Goal: Information Seeking & Learning: Learn about a topic

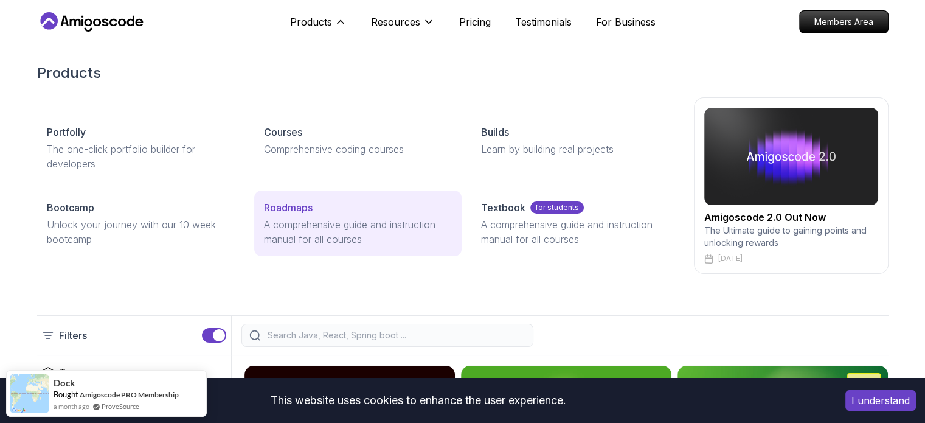
click at [311, 223] on p "A comprehensive guide and instruction manual for all courses" at bounding box center [358, 231] width 188 height 29
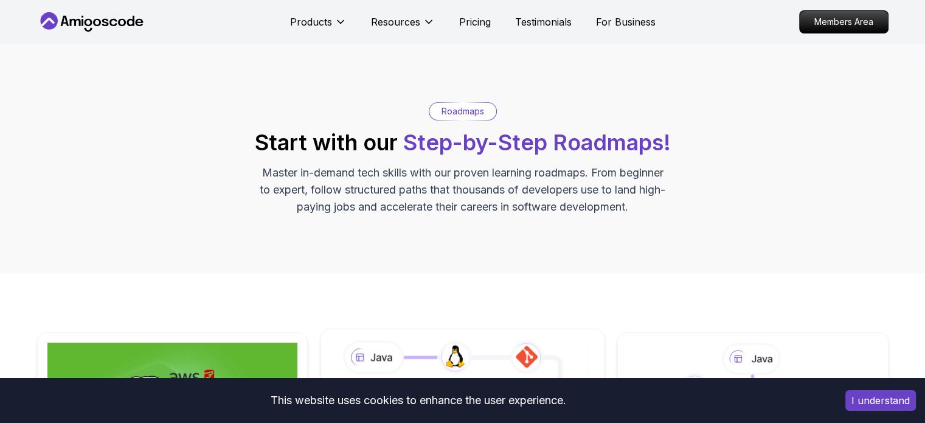
scroll to position [304, 0]
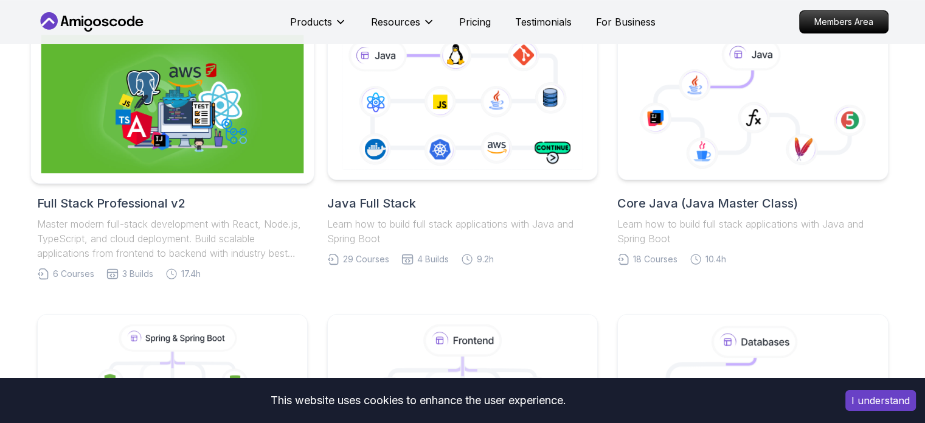
click at [175, 123] on img at bounding box center [172, 104] width 263 height 138
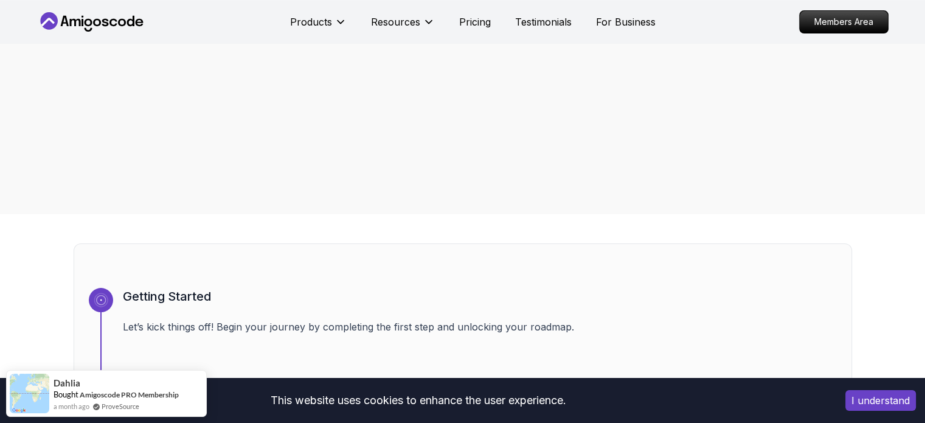
scroll to position [426, 0]
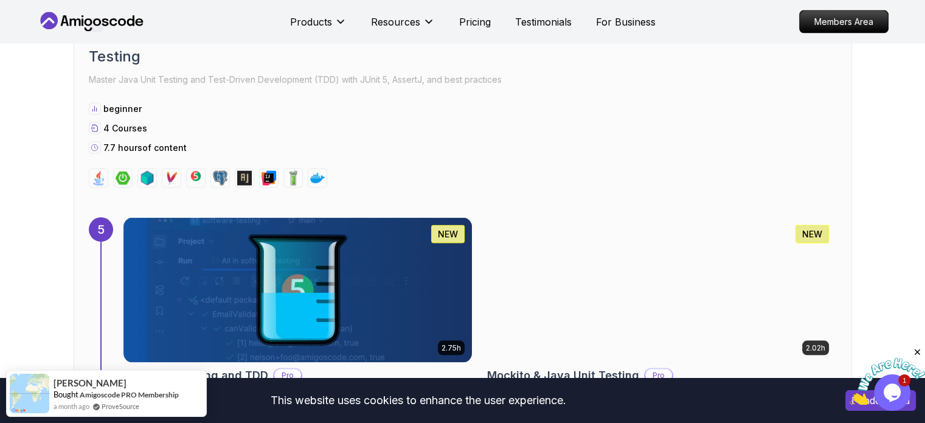
scroll to position [2555, 0]
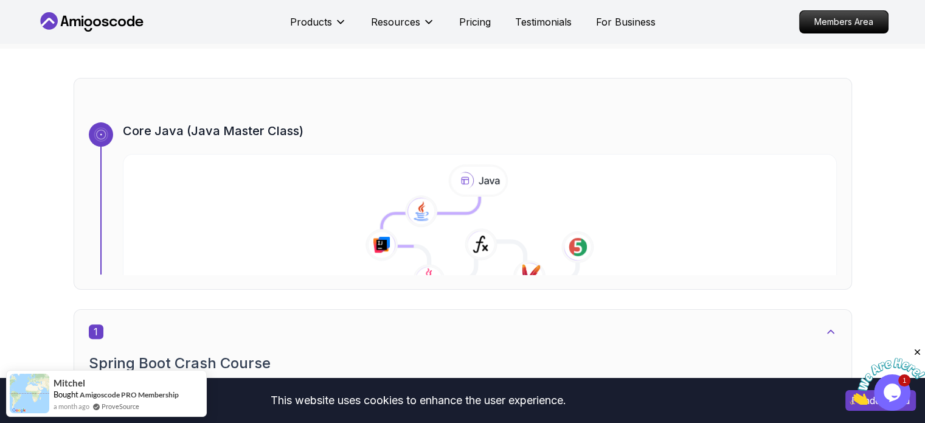
scroll to position [365, 0]
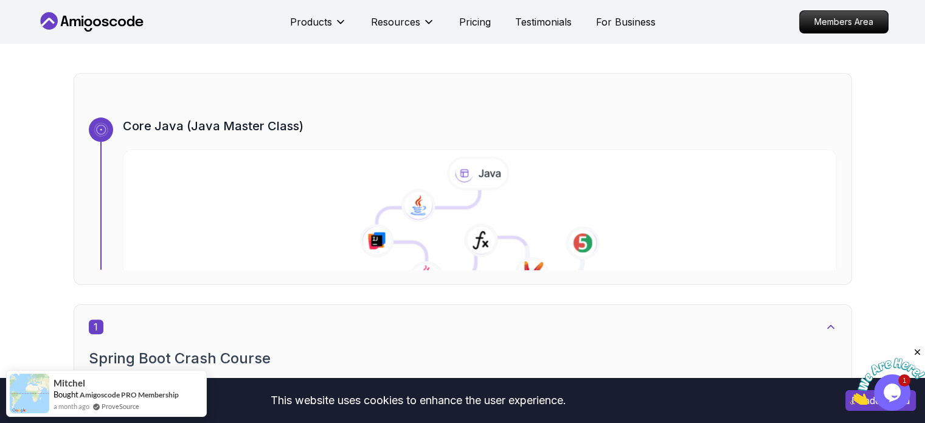
click at [436, 189] on icon at bounding box center [418, 206] width 35 height 34
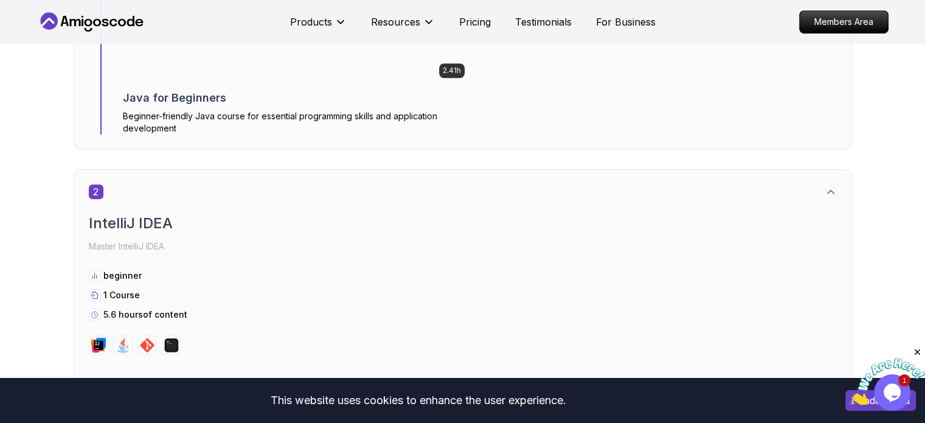
scroll to position [973, 0]
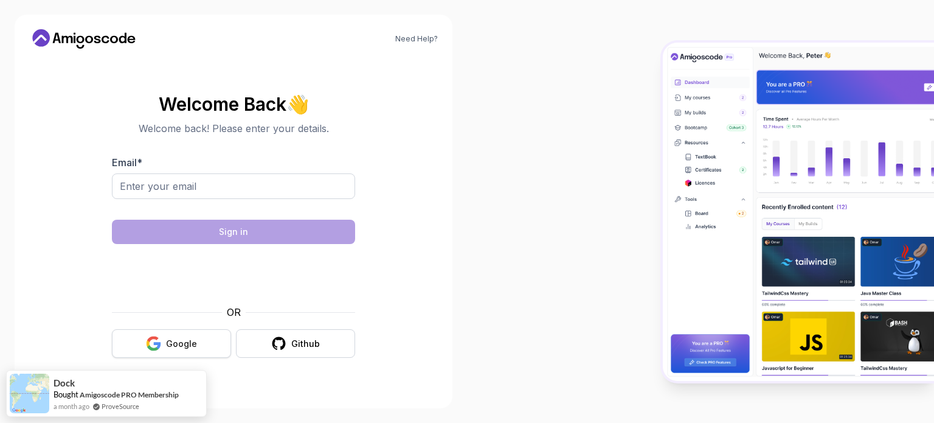
click at [166, 336] on button "Google" at bounding box center [171, 343] width 119 height 29
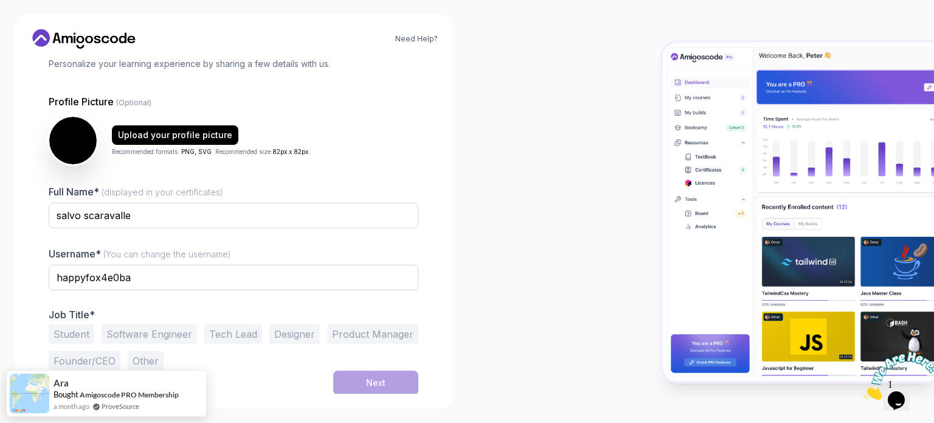
scroll to position [84, 0]
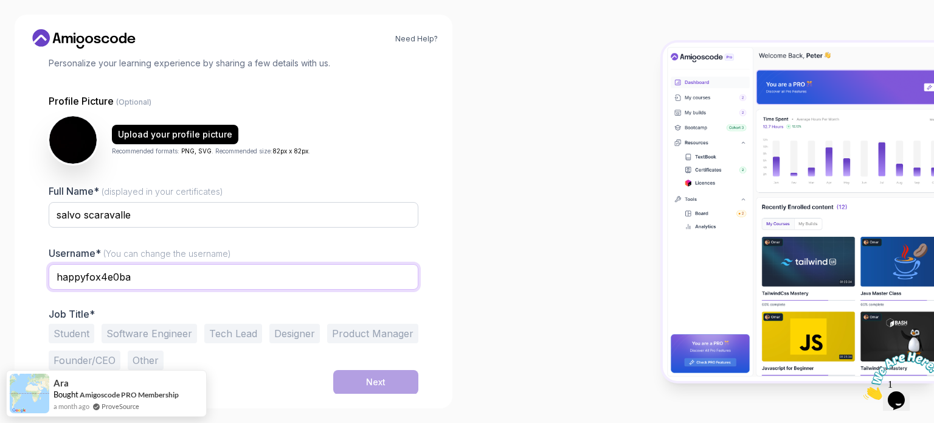
drag, startPoint x: 148, startPoint y: 279, endPoint x: 1, endPoint y: 295, distance: 148.7
click at [0, 291] on div "Need Help? 1 Set Up Your Profile 1 Set Up Your Profile 2 Let's Get to Know You …" at bounding box center [233, 211] width 467 height 423
type input "salvoZero4"
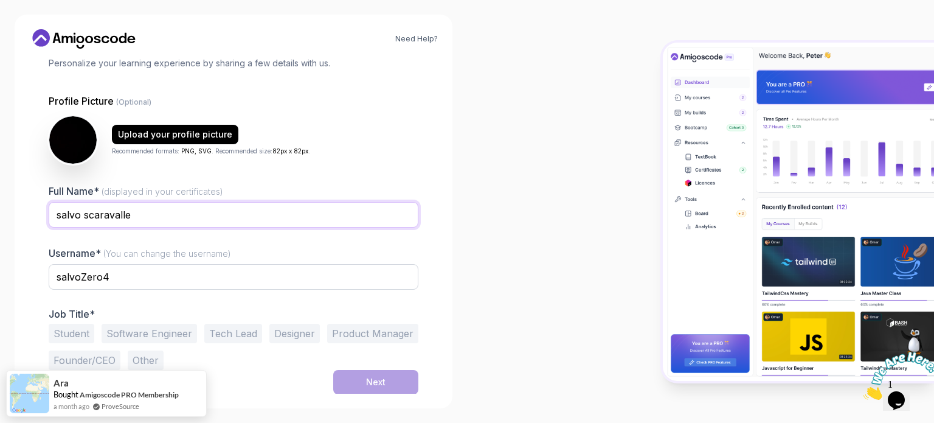
click at [0, 224] on div "Need Help? 1 Set Up Your Profile 1 Set Up Your Profile 2 Let's Get to Know You …" at bounding box center [233, 211] width 467 height 423
type input "Salvatore Scaravalle"
click at [33, 287] on div "1 Set Up Your Profile 1 Set Up Your Profile 2 Let's Get to Know You Set Up Your…" at bounding box center [233, 141] width 409 height 335
click at [71, 330] on button "Student" at bounding box center [72, 333] width 46 height 19
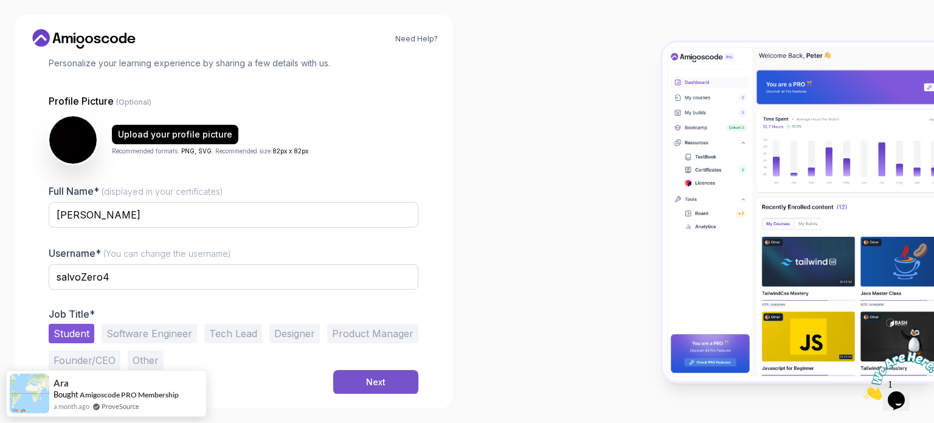
click at [358, 379] on button "Next" at bounding box center [375, 382] width 85 height 24
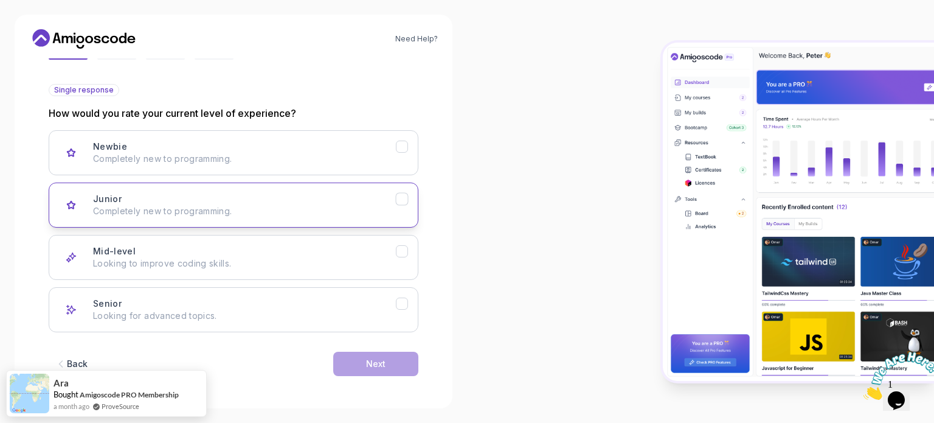
scroll to position [122, 0]
click at [259, 212] on p "Completely new to programming." at bounding box center [244, 210] width 303 height 12
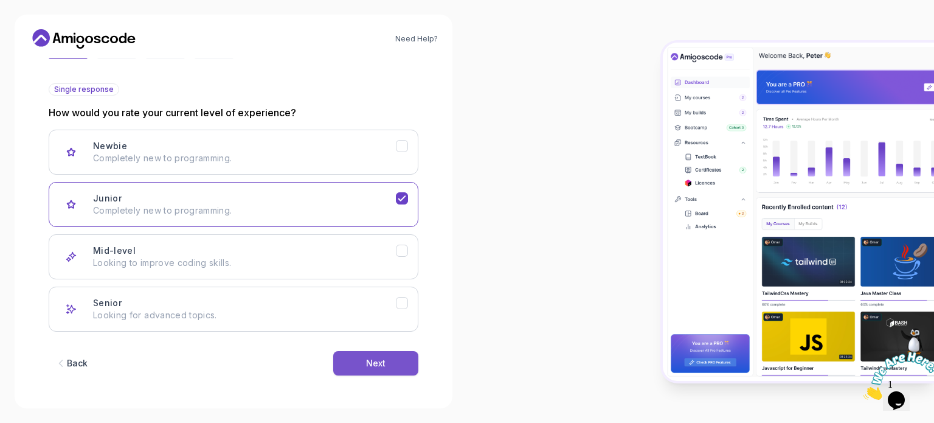
click at [349, 354] on button "Next" at bounding box center [375, 363] width 85 height 24
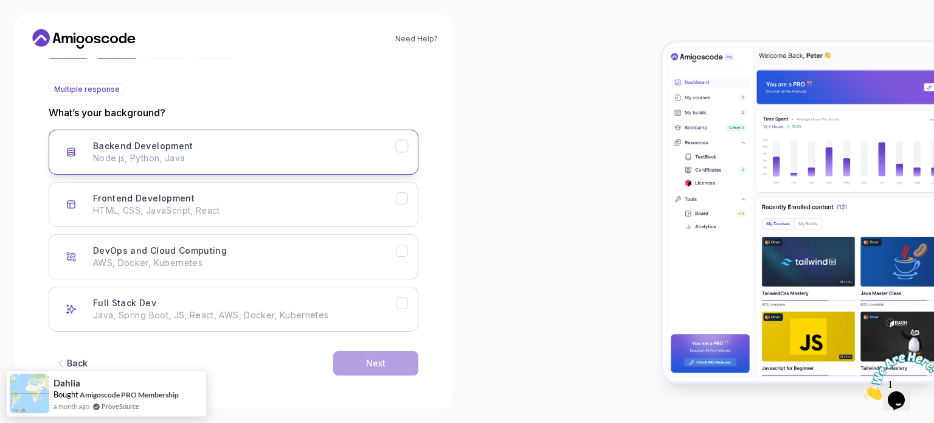
click at [252, 167] on button "Backend Development Node.js, Python, Java" at bounding box center [234, 152] width 370 height 45
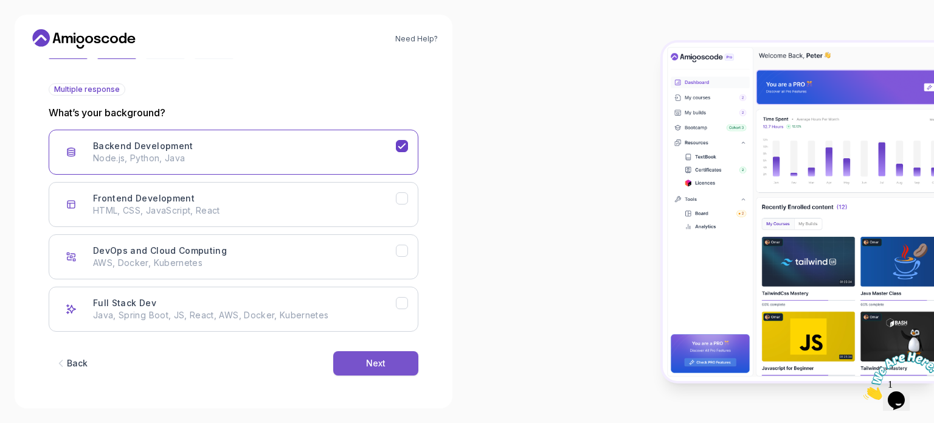
click at [361, 362] on button "Next" at bounding box center [375, 363] width 85 height 24
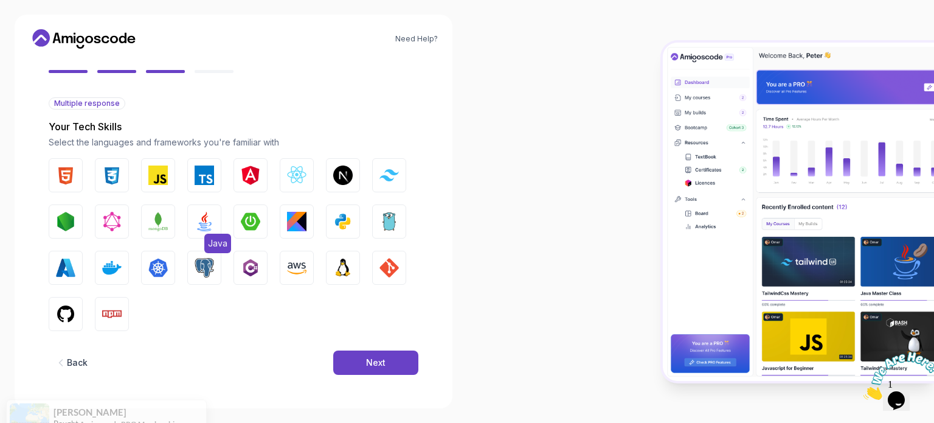
click at [194, 218] on button "Java" at bounding box center [204, 221] width 34 height 34
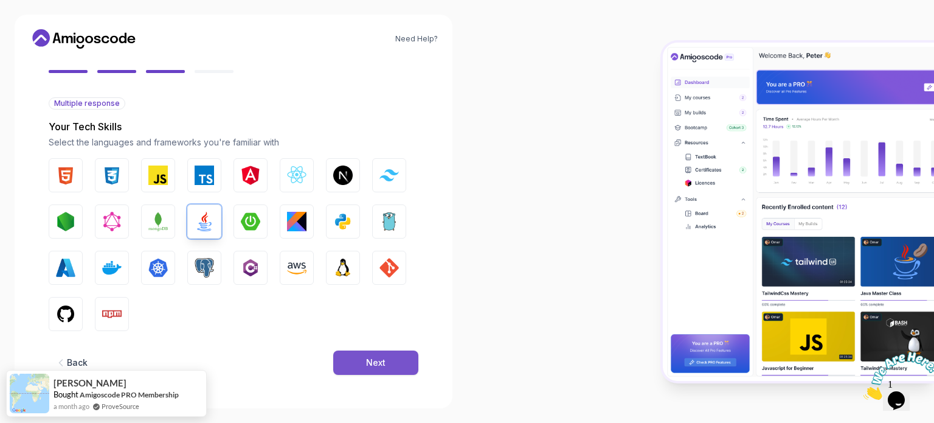
click at [358, 351] on div "Back Next" at bounding box center [234, 362] width 370 height 63
click at [369, 359] on div "Next" at bounding box center [375, 362] width 19 height 12
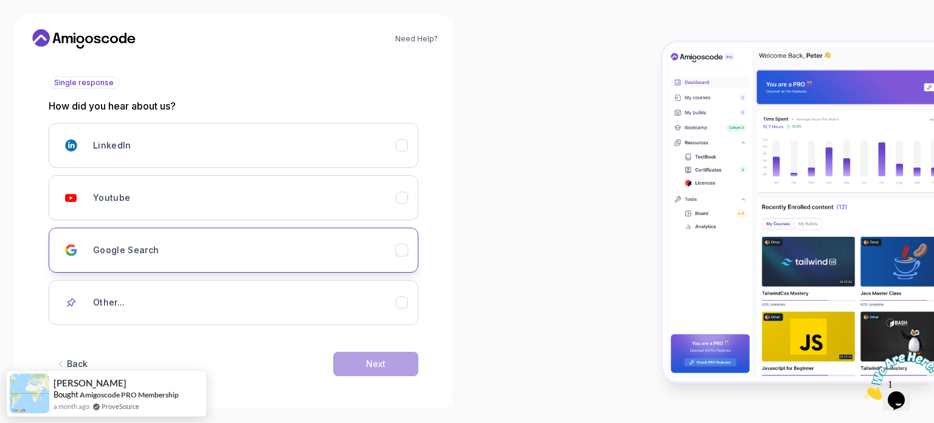
scroll to position [129, 0]
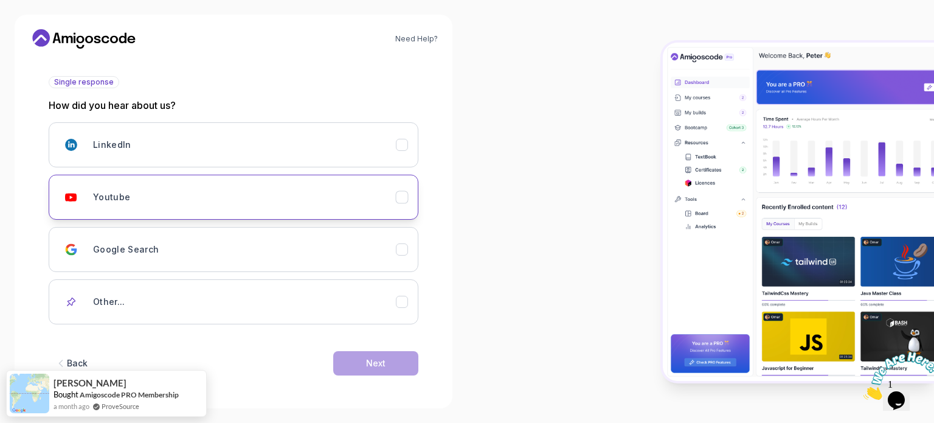
click at [124, 204] on div "Youtube" at bounding box center [244, 197] width 303 height 24
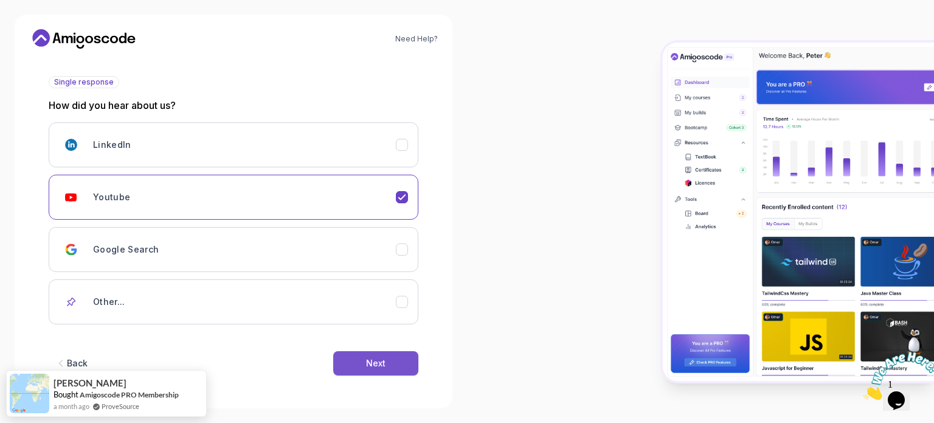
click at [361, 352] on button "Next" at bounding box center [375, 363] width 85 height 24
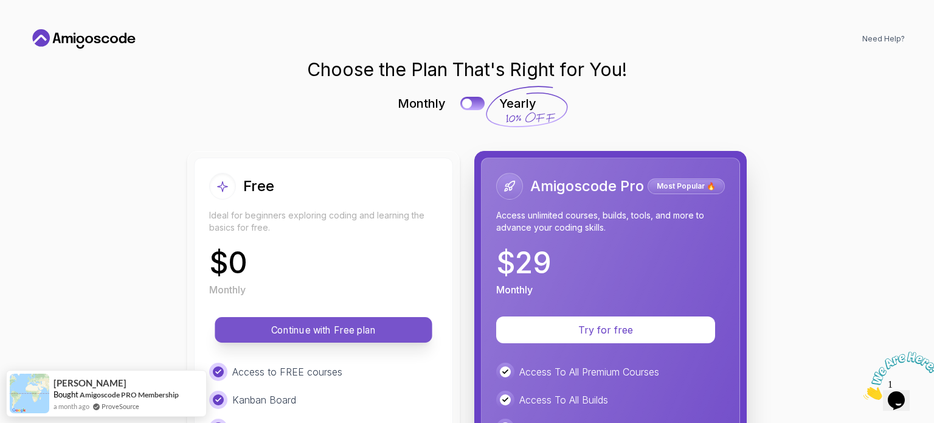
click at [297, 328] on p "Continue with Free plan" at bounding box center [324, 330] width 190 height 14
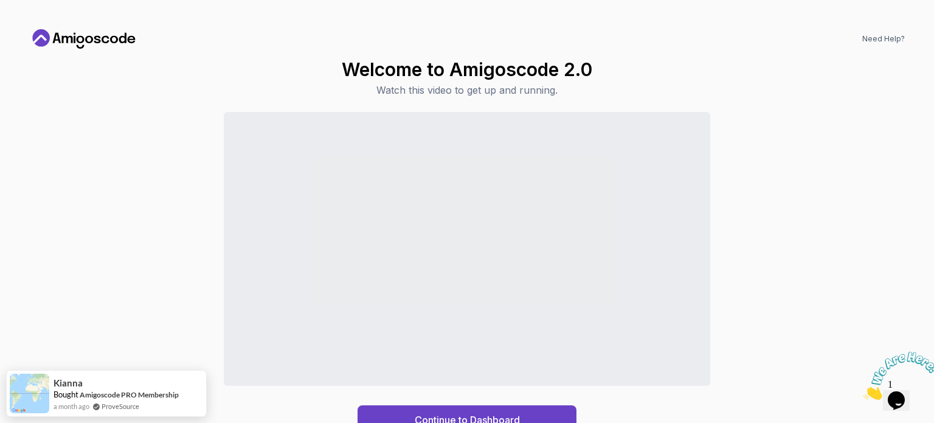
drag, startPoint x: 924, startPoint y: 351, endPoint x: 1568, endPoint y: 670, distance: 718.7
click at [864, 391] on icon "Close" at bounding box center [864, 396] width 0 height 10
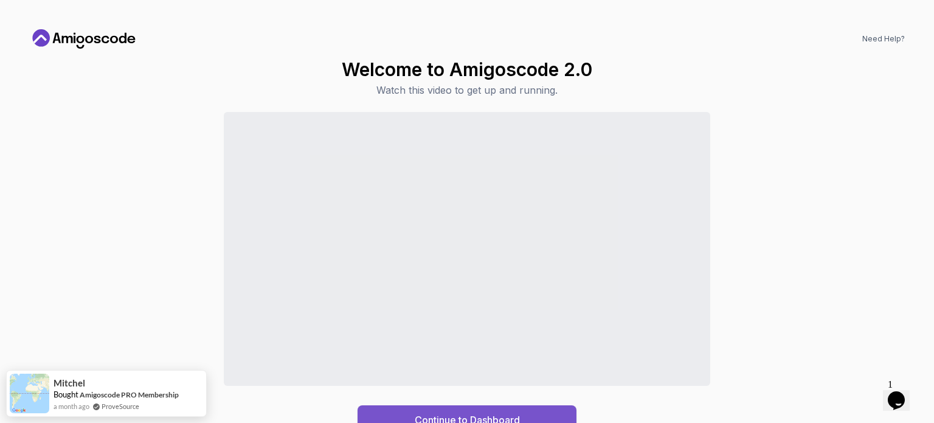
click at [470, 422] on div "Continue to Dashboard" at bounding box center [467, 419] width 105 height 15
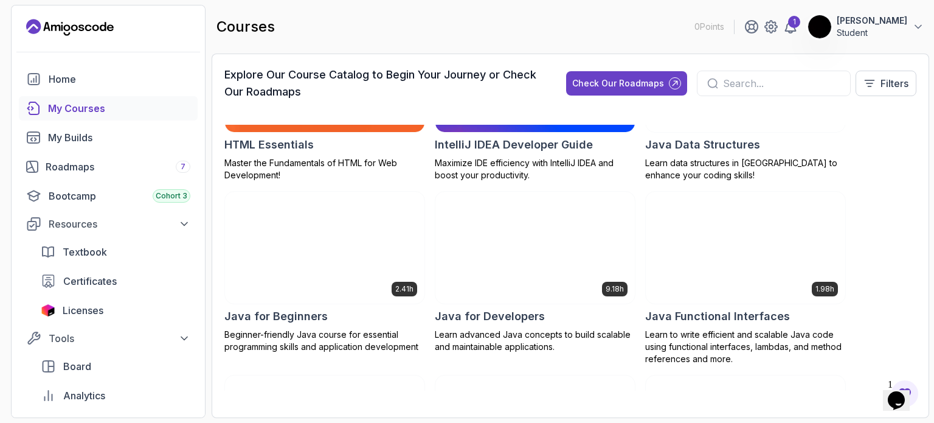
scroll to position [852, 0]
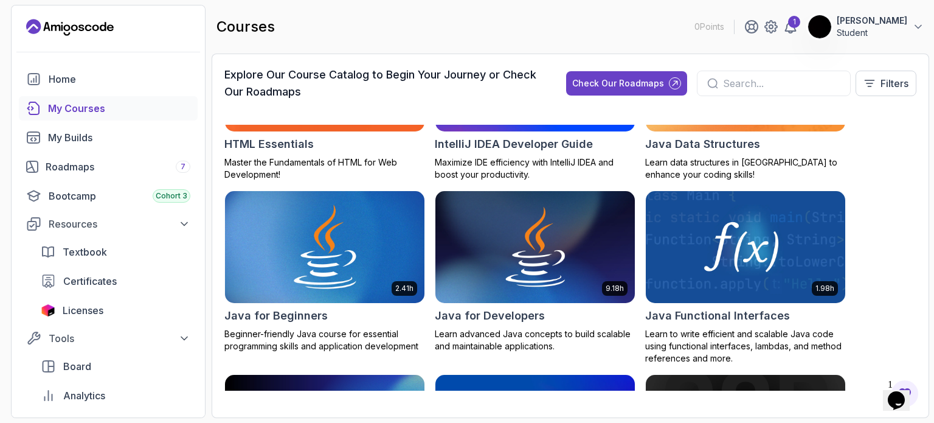
click at [332, 257] on img at bounding box center [324, 247] width 209 height 117
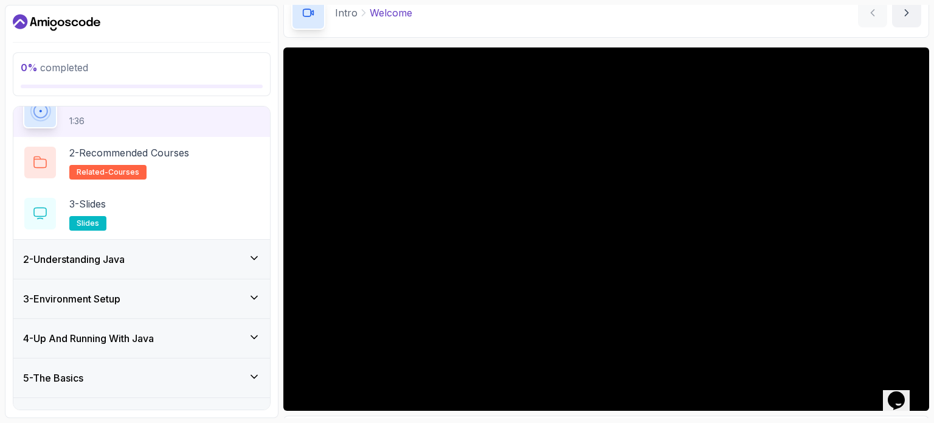
scroll to position [61, 0]
click at [163, 257] on div "2 - Understanding Java" at bounding box center [141, 258] width 237 height 15
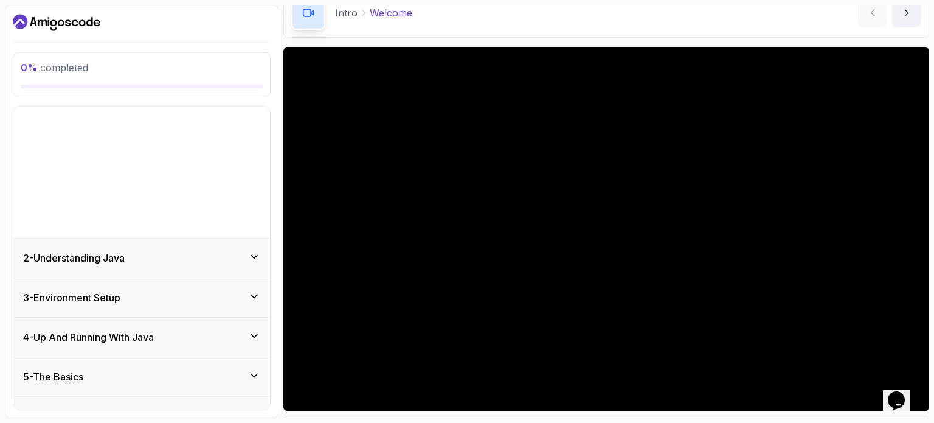
scroll to position [0, 0]
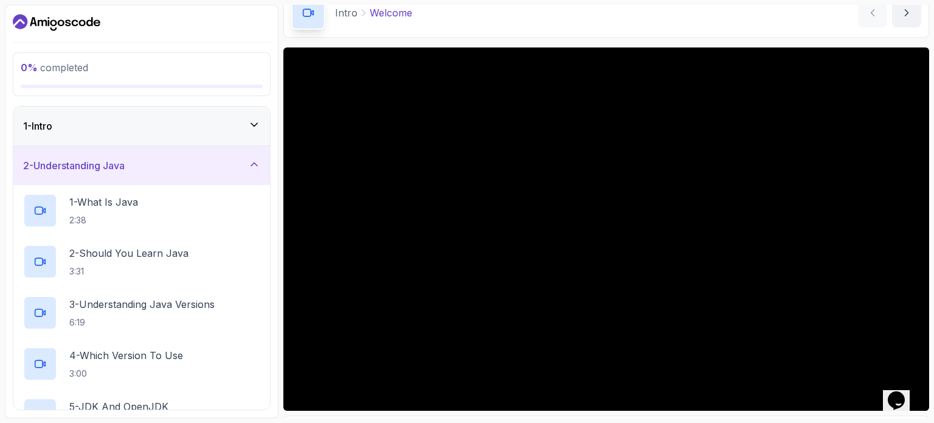
click at [133, 161] on div "2 - Understanding Java" at bounding box center [141, 165] width 237 height 15
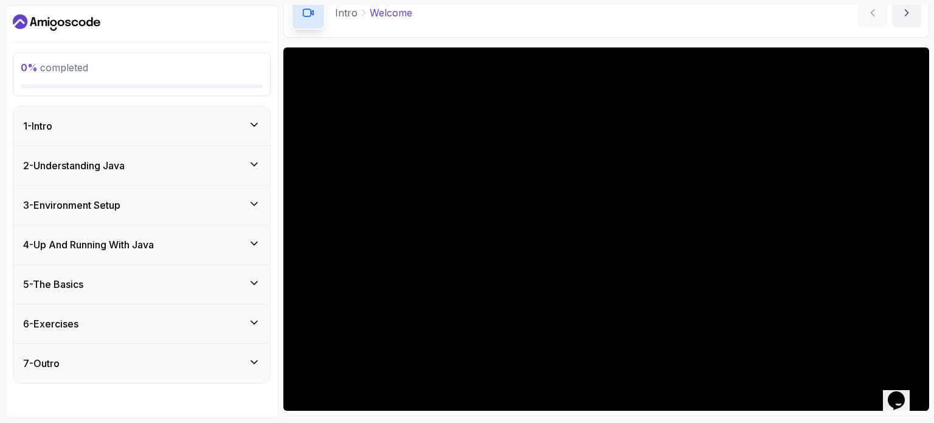
click at [133, 161] on div "2 - Understanding Java" at bounding box center [141, 165] width 237 height 15
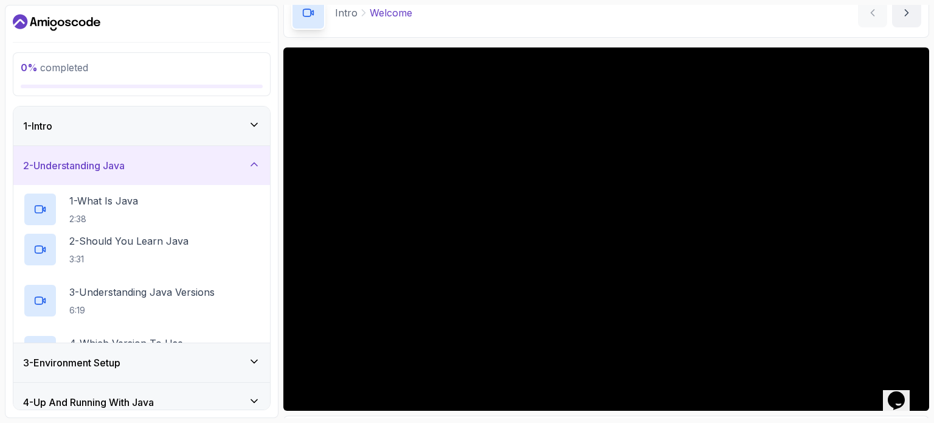
click at [133, 161] on div "2 - Understanding Java" at bounding box center [141, 165] width 237 height 15
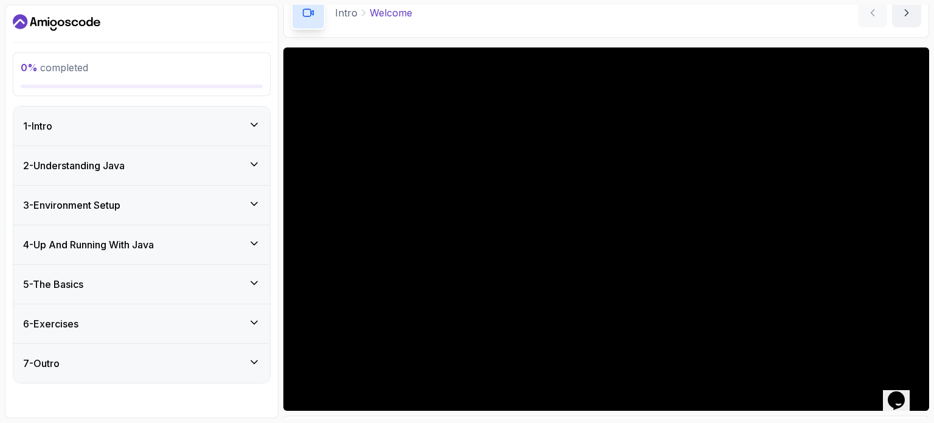
click at [119, 205] on h3 "3 - Environment Setup" at bounding box center [71, 205] width 97 height 15
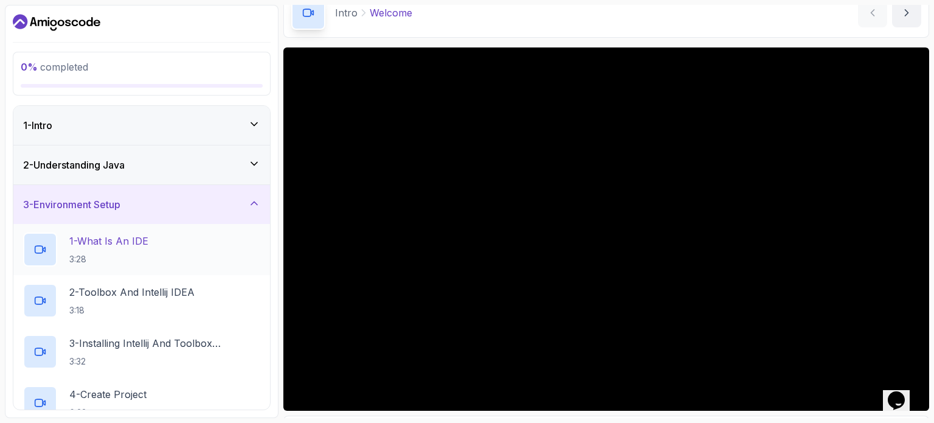
click at [155, 251] on div "1 - What Is An IDE 3:28" at bounding box center [141, 249] width 237 height 34
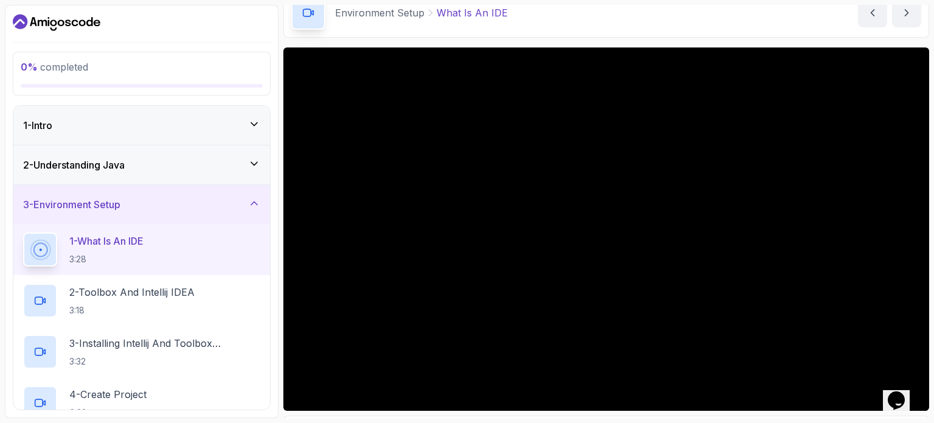
click at [187, 175] on div "2 - Understanding Java" at bounding box center [141, 164] width 257 height 39
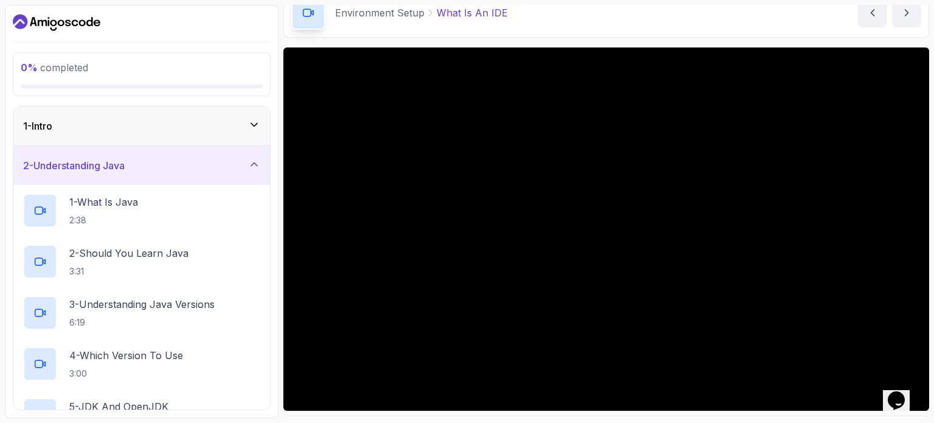
click at [165, 167] on div "2 - Understanding Java" at bounding box center [141, 165] width 237 height 15
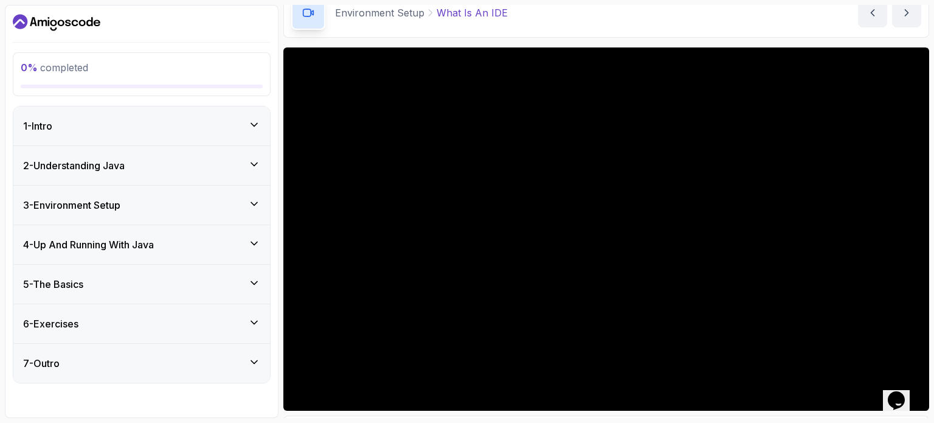
click at [200, 131] on div "1 - Intro" at bounding box center [141, 126] width 237 height 15
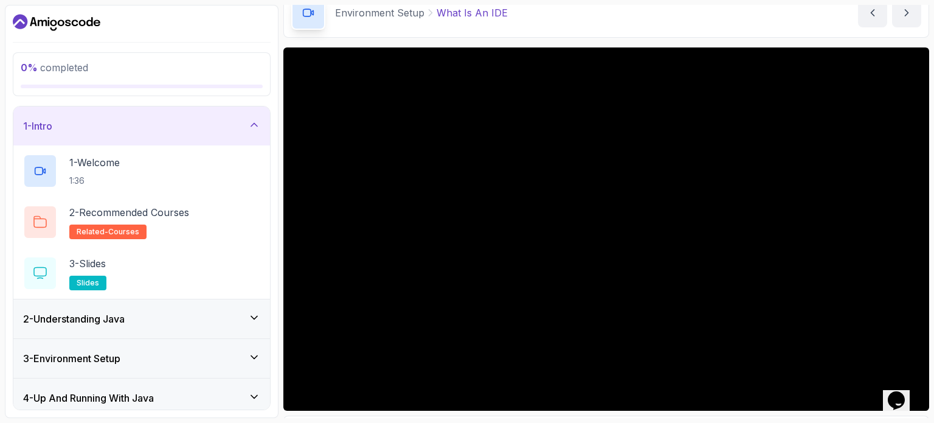
click at [200, 132] on div "1 - Intro" at bounding box center [141, 126] width 237 height 15
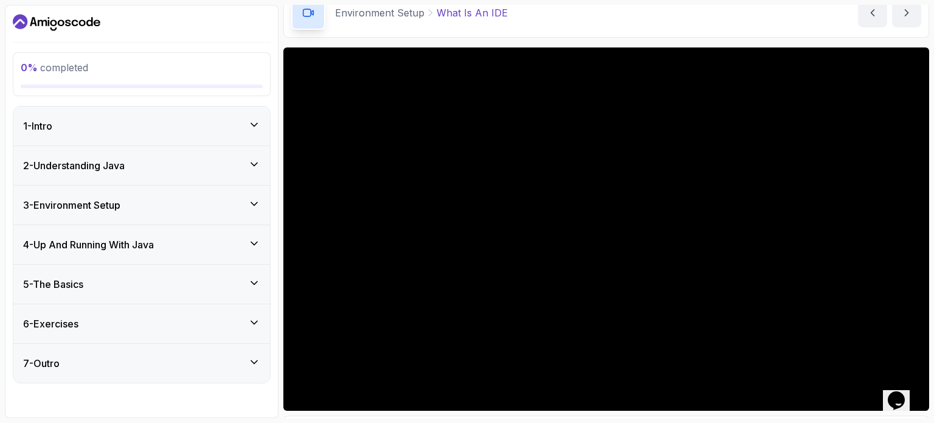
click at [110, 209] on h3 "3 - Environment Setup" at bounding box center [71, 205] width 97 height 15
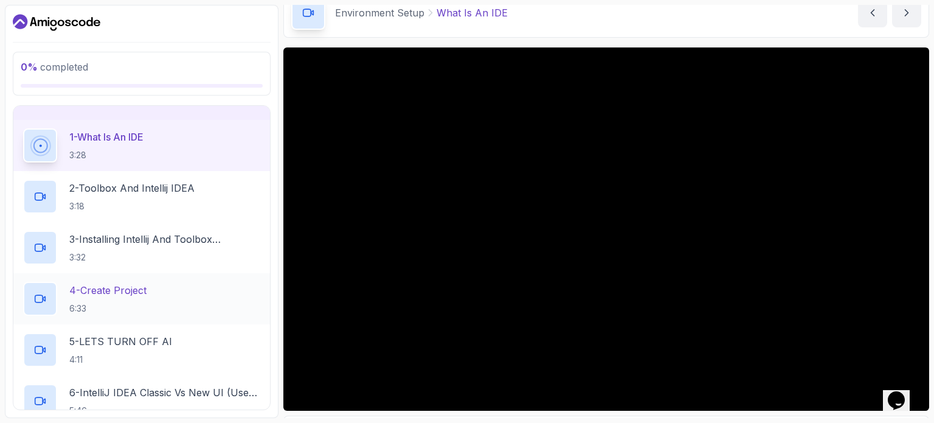
scroll to position [61, 0]
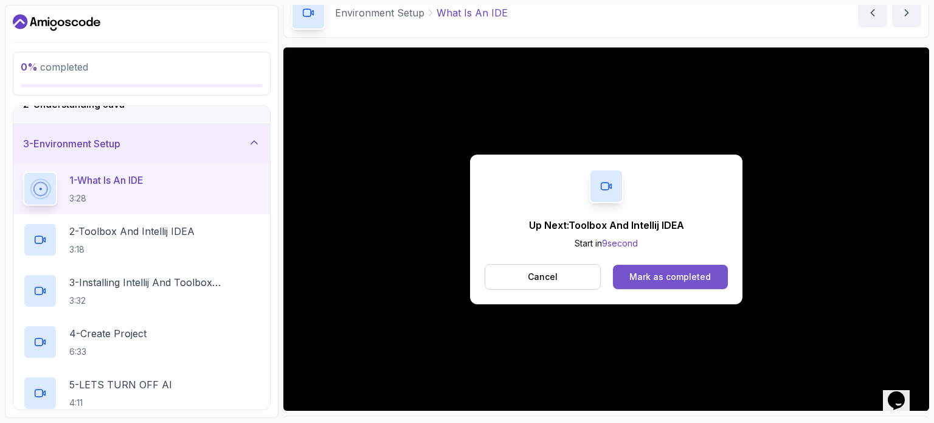
click at [695, 277] on div "Mark as completed" at bounding box center [671, 277] width 82 height 12
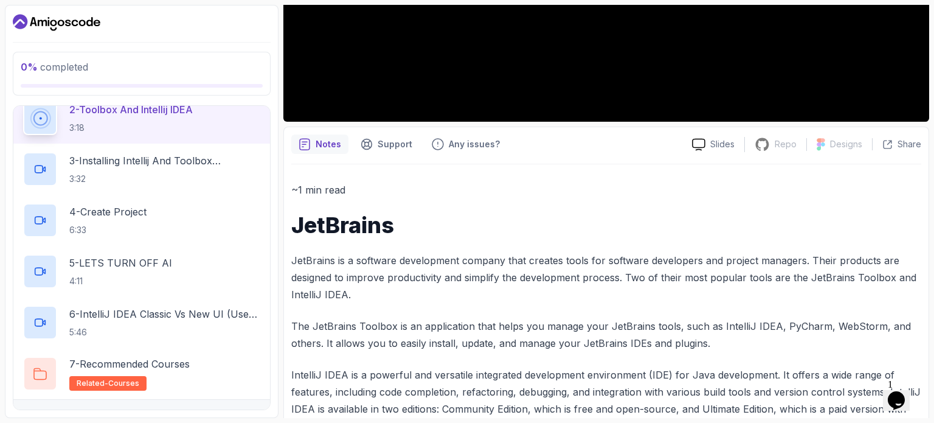
scroll to position [79, 0]
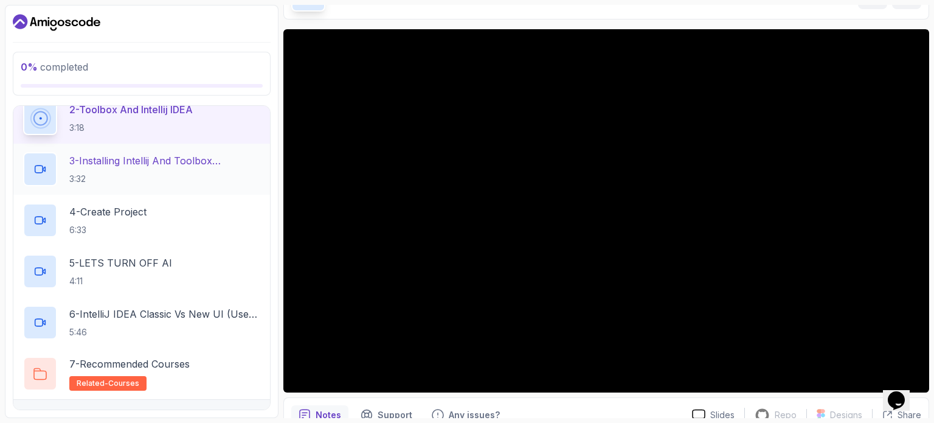
click at [182, 167] on p "3 - Installing Intellij And Toolbox Configuration" at bounding box center [164, 160] width 191 height 15
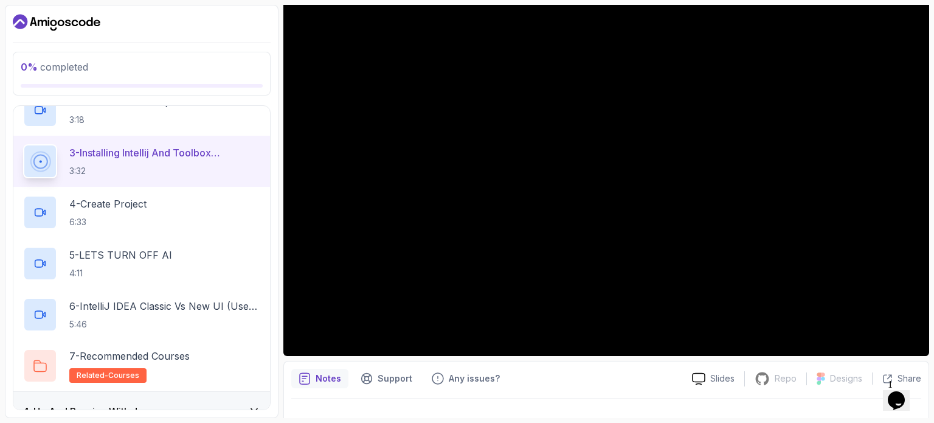
scroll to position [122, 0]
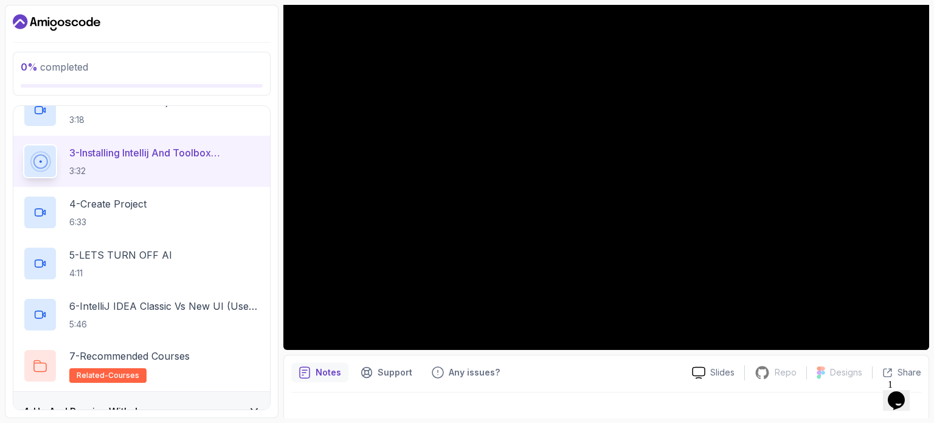
click at [627, 2] on section "0 % completed 1 - Intro 2 - Understanding Java 3 - Environment Setup 1 - What I…" at bounding box center [467, 211] width 934 height 423
click at [584, 1] on section "0 % completed 1 - Intro 2 - Understanding Java 3 - Environment Setup 1 - What I…" at bounding box center [467, 211] width 934 height 423
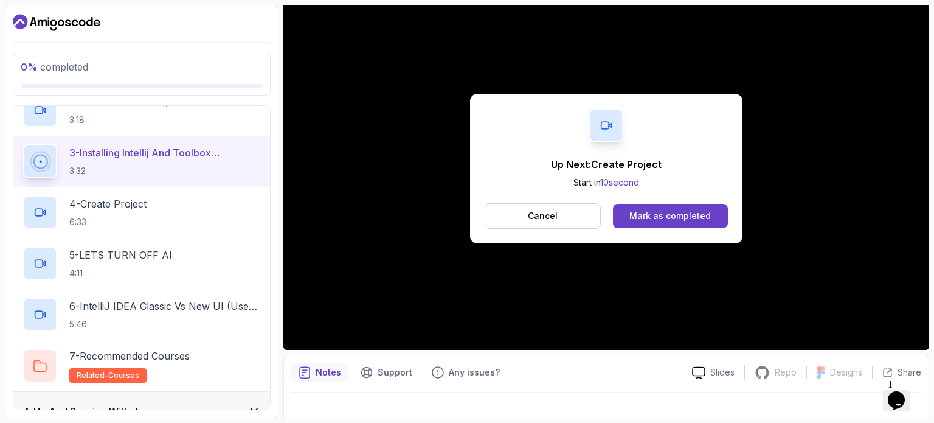
click at [611, 369] on div "Notes Support Any issues?" at bounding box center [486, 372] width 391 height 19
click at [673, 214] on div "Mark as completed" at bounding box center [671, 216] width 82 height 12
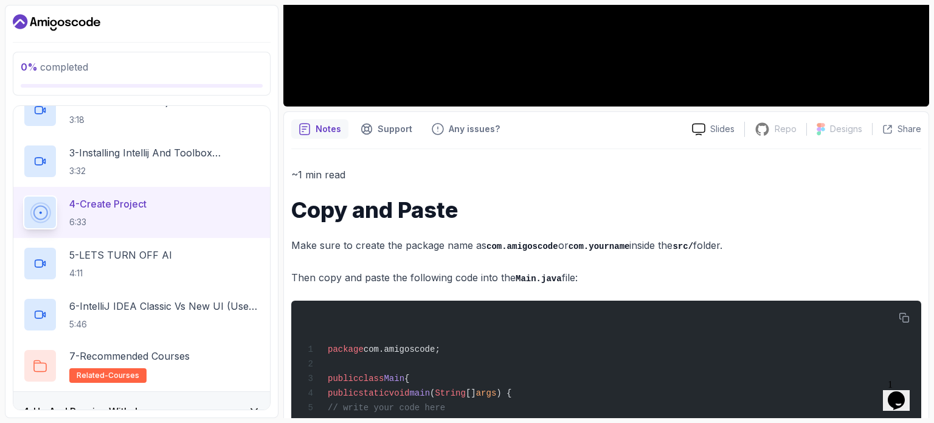
scroll to position [439, 0]
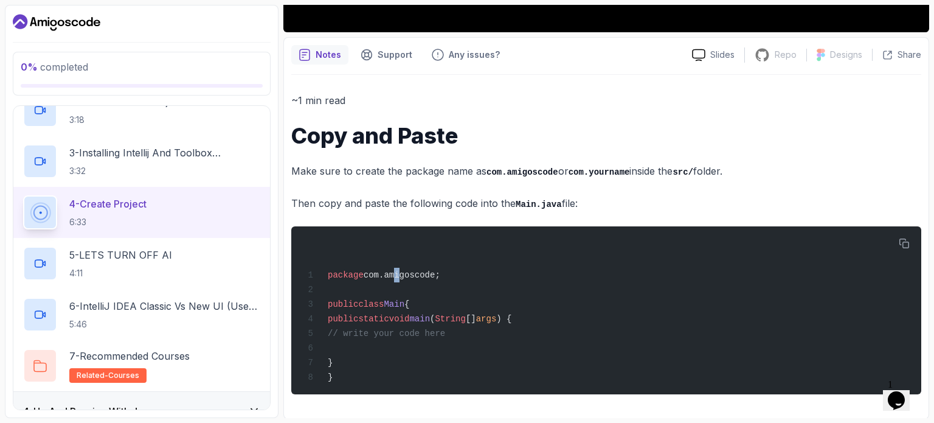
click at [392, 221] on div "~1 min read Copy and Paste Make sure to create the package name as com.amigosco…" at bounding box center [606, 243] width 630 height 302
click at [594, 190] on div "~1 min read Copy and Paste Make sure to create the package name as com.amigosco…" at bounding box center [606, 243] width 630 height 302
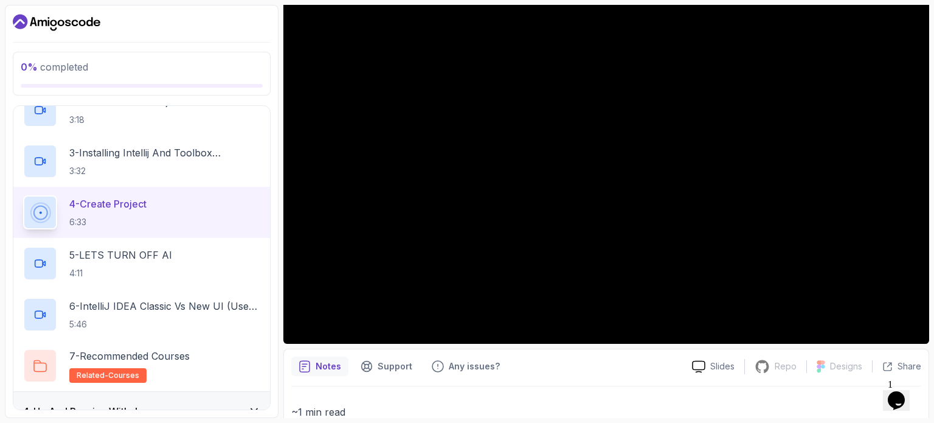
scroll to position [135, 0]
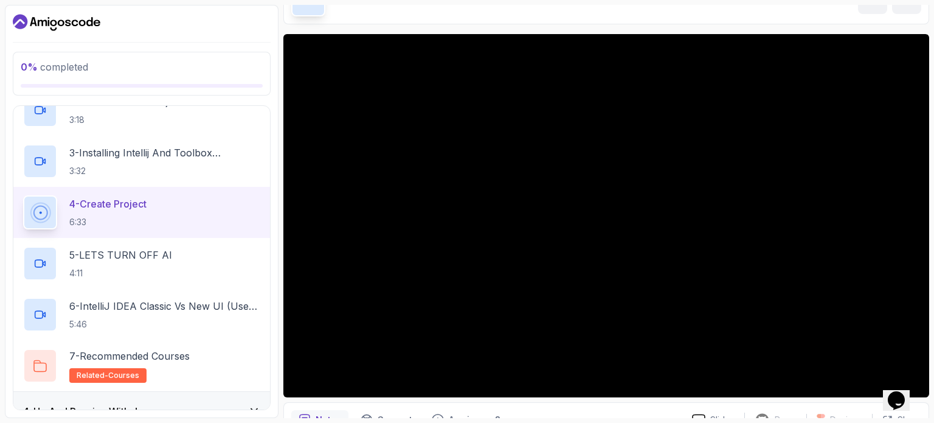
click at [616, 420] on section "0 % completed 1 - Intro 2 - Understanding Java 3 - Environment Setup 1 - What I…" at bounding box center [467, 211] width 934 height 423
click at [611, 411] on div "Notes Support Any issues?" at bounding box center [486, 419] width 391 height 19
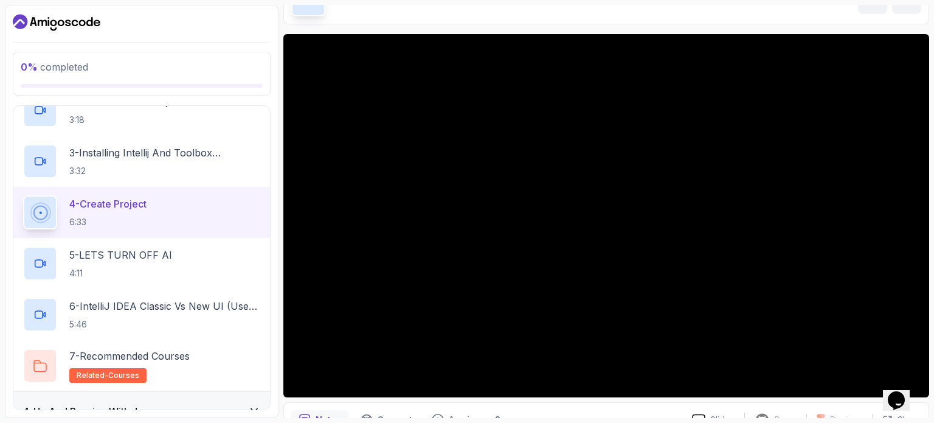
click at [604, 419] on section "0 % completed 1 - Intro 2 - Understanding Java 3 - Environment Setup 1 - What I…" at bounding box center [467, 211] width 934 height 423
click at [742, 4] on section "0 % completed 1 - Intro 2 - Understanding Java 3 - Environment Setup 1 - What I…" at bounding box center [467, 211] width 934 height 423
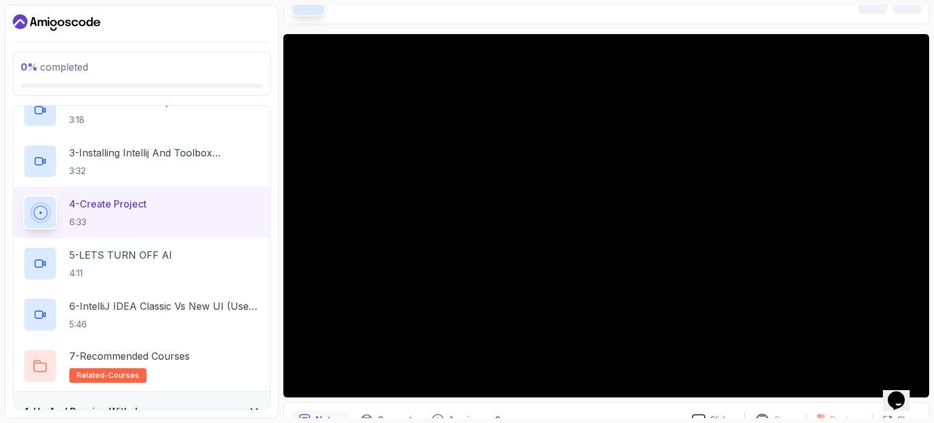
click at [9, 35] on div "0 % completed 1 - Intro 2 - Understanding Java 3 - Environment Setup 1 - What I…" at bounding box center [142, 211] width 274 height 413
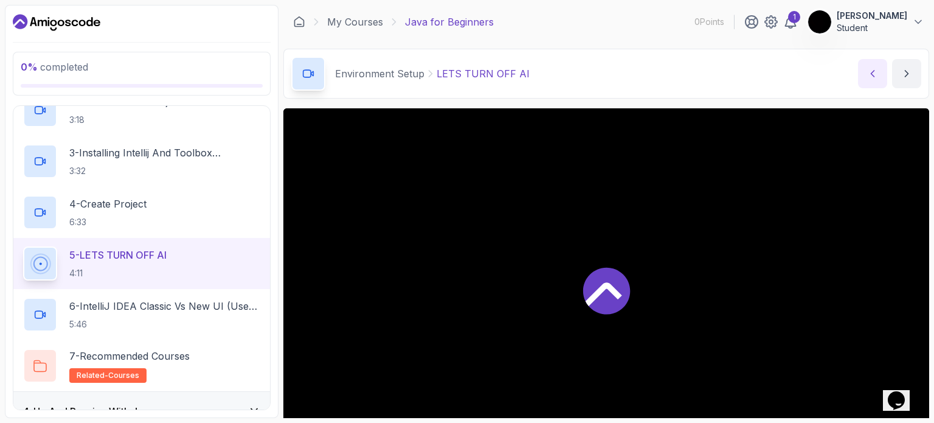
click at [878, 71] on icon "previous content" at bounding box center [873, 74] width 12 height 12
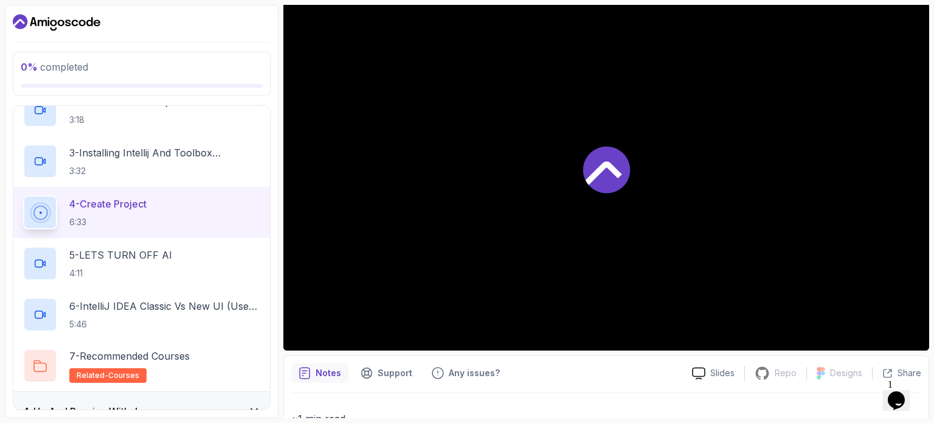
scroll to position [122, 0]
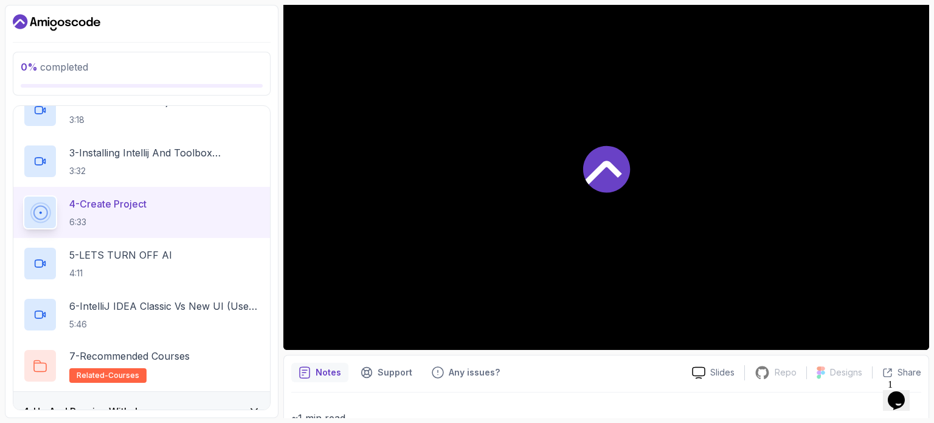
click at [603, 137] on div at bounding box center [606, 168] width 646 height 363
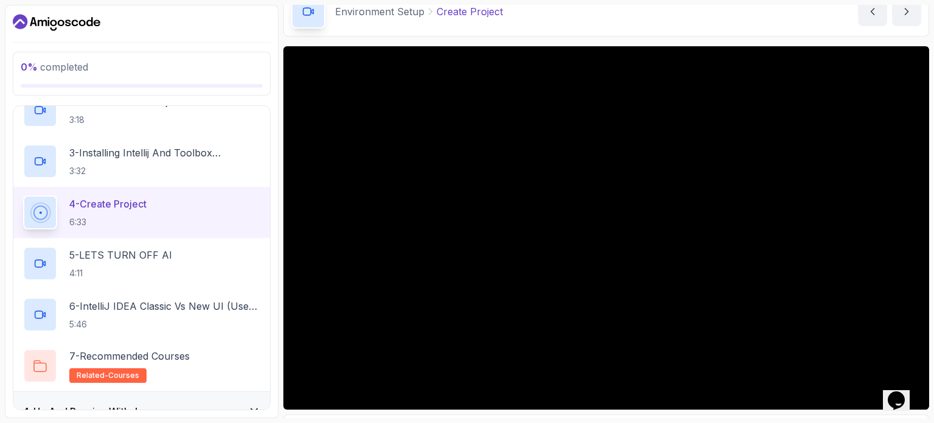
scroll to position [61, 0]
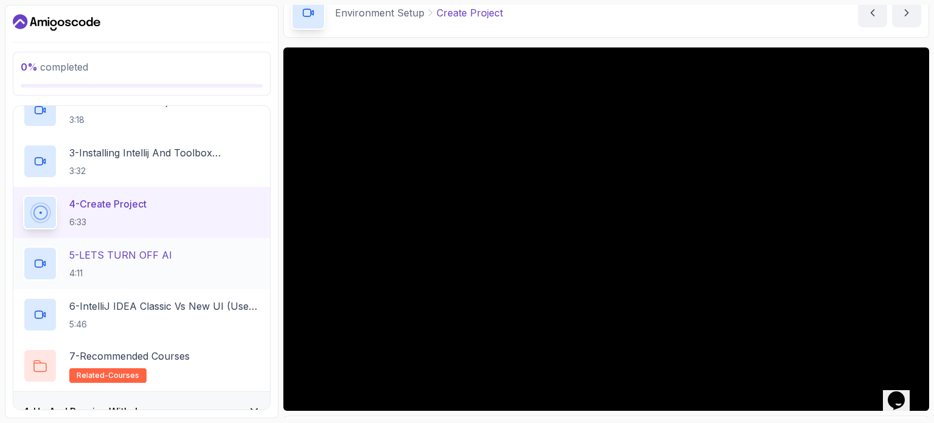
click at [158, 260] on p "5 - LETS TURN OFF AI" at bounding box center [120, 255] width 103 height 15
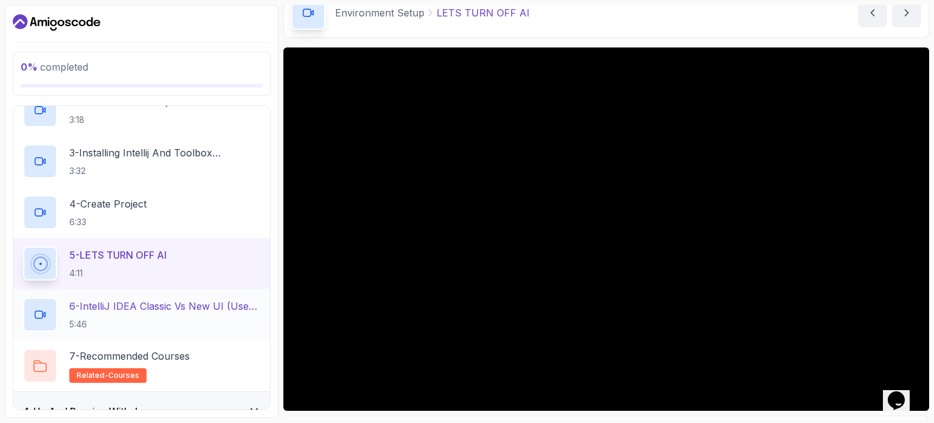
click at [137, 311] on p "6 - IntelliJ IDEA Classic Vs New UI (User Interface)" at bounding box center [164, 306] width 191 height 15
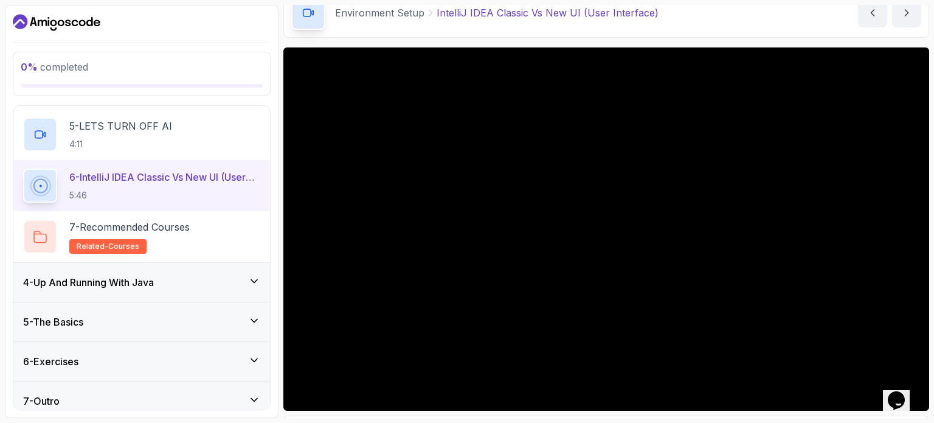
scroll to position [328, 0]
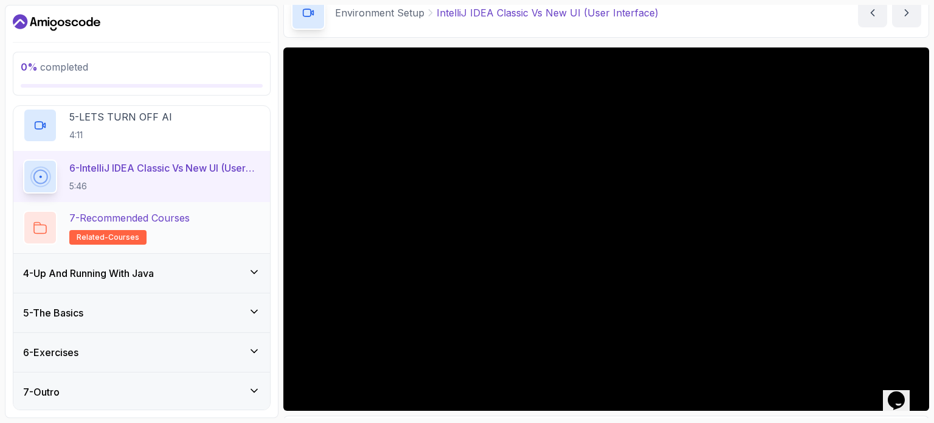
click at [223, 221] on div "7 - Recommended Courses related-courses" at bounding box center [141, 227] width 237 height 34
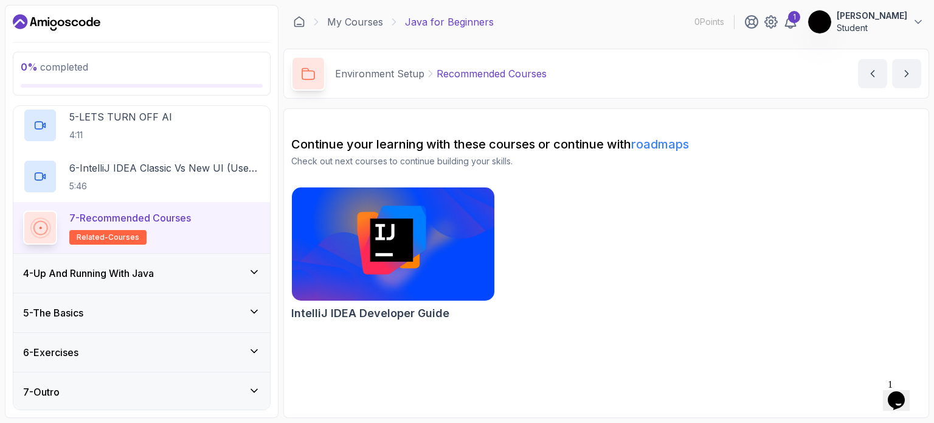
click at [138, 274] on h3 "4 - Up And Running With Java" at bounding box center [88, 273] width 131 height 15
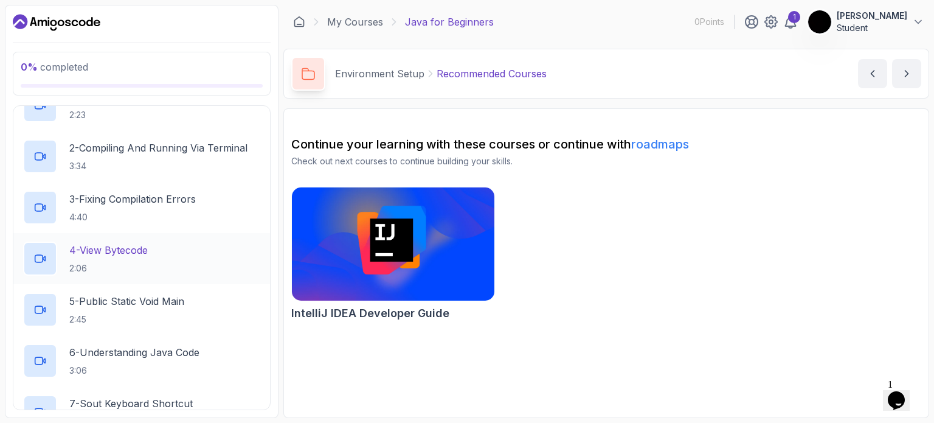
scroll to position [182, 0]
click at [145, 154] on p "2 - Compiling And Running Via Terminal" at bounding box center [158, 149] width 178 height 15
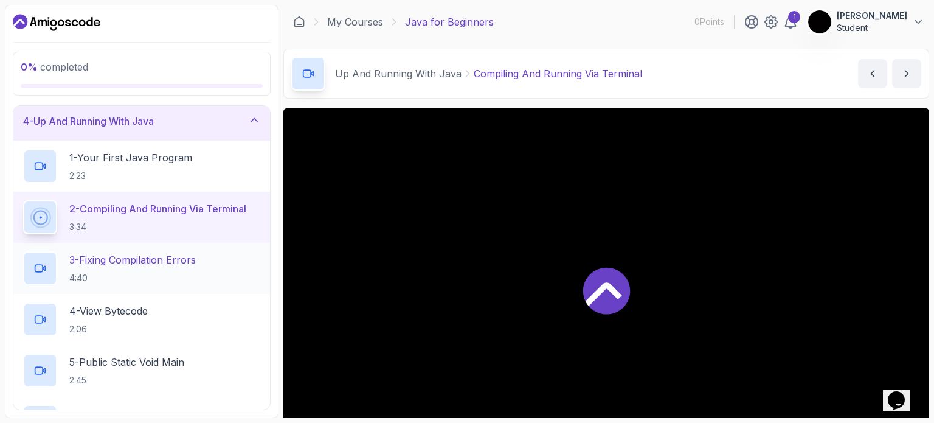
scroll to position [122, 0]
click at [783, 25] on icon at bounding box center [790, 22] width 15 height 15
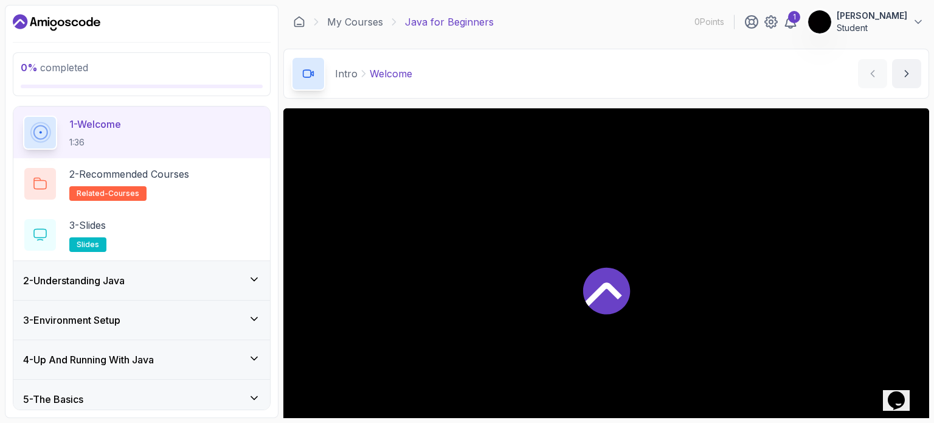
scroll to position [124, 0]
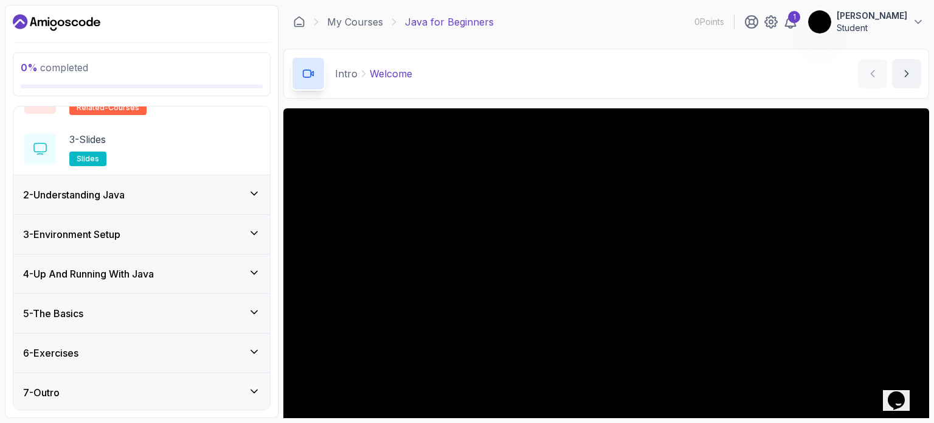
click at [155, 187] on div "2 - Understanding Java" at bounding box center [141, 194] width 237 height 15
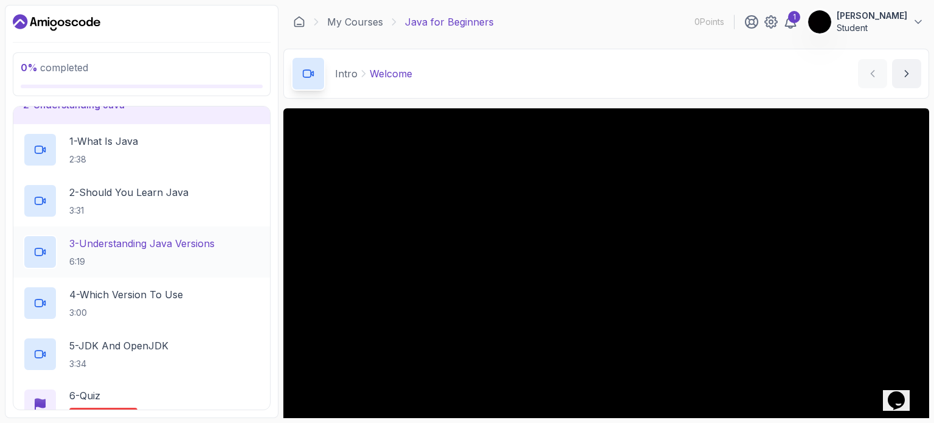
scroll to position [277, 0]
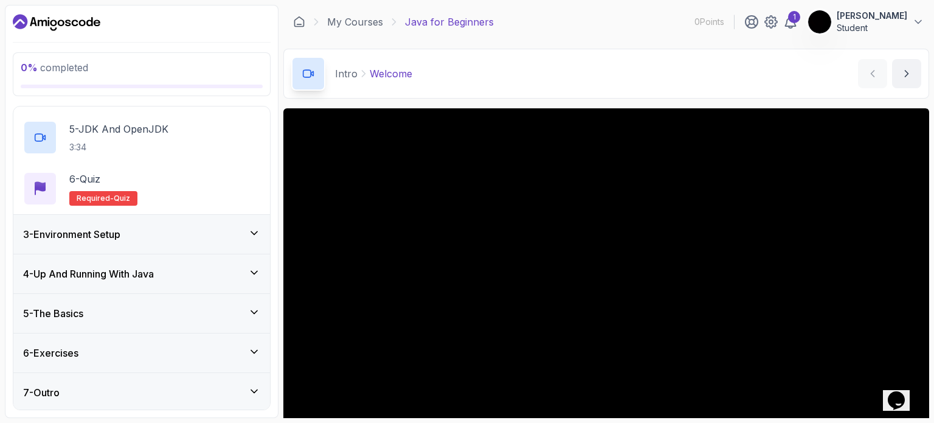
click at [105, 296] on div "5 - The Basics" at bounding box center [141, 313] width 257 height 39
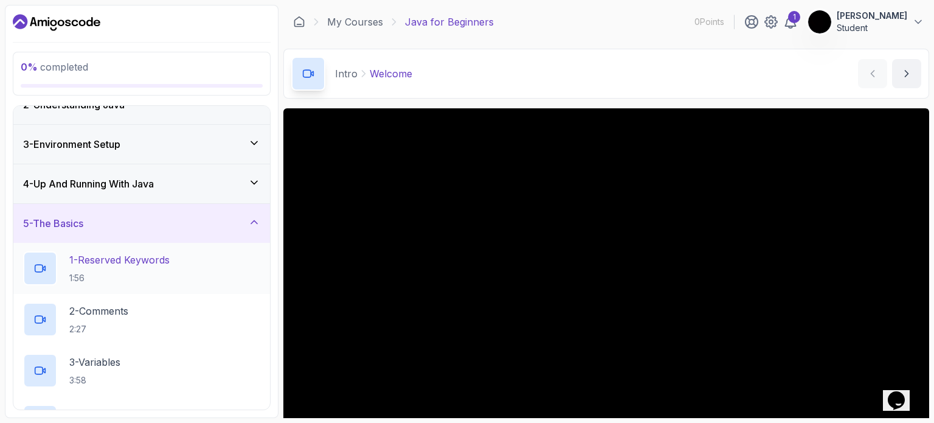
scroll to position [61, 0]
click at [127, 178] on h3 "4 - Up And Running With Java" at bounding box center [88, 183] width 131 height 15
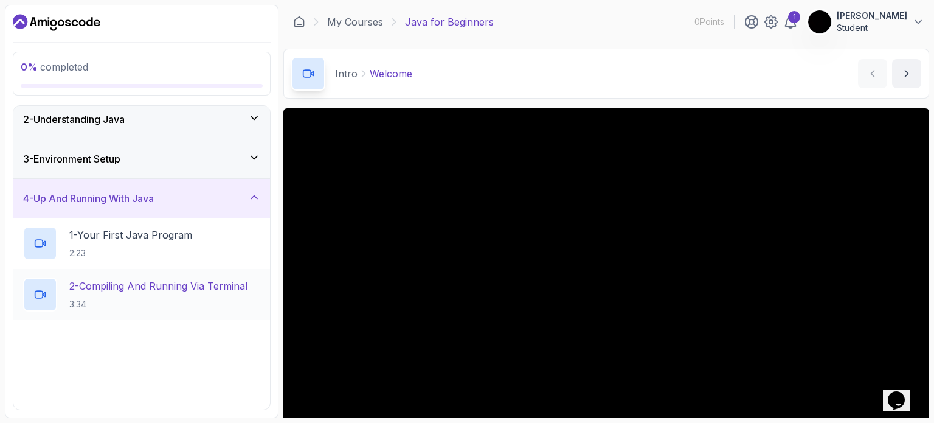
scroll to position [122, 0]
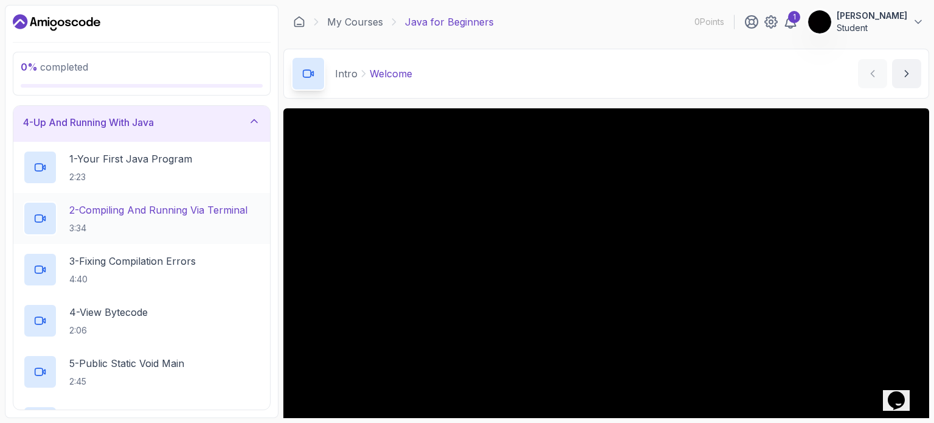
click at [155, 211] on p "2 - Compiling And Running Via Terminal" at bounding box center [158, 210] width 178 height 15
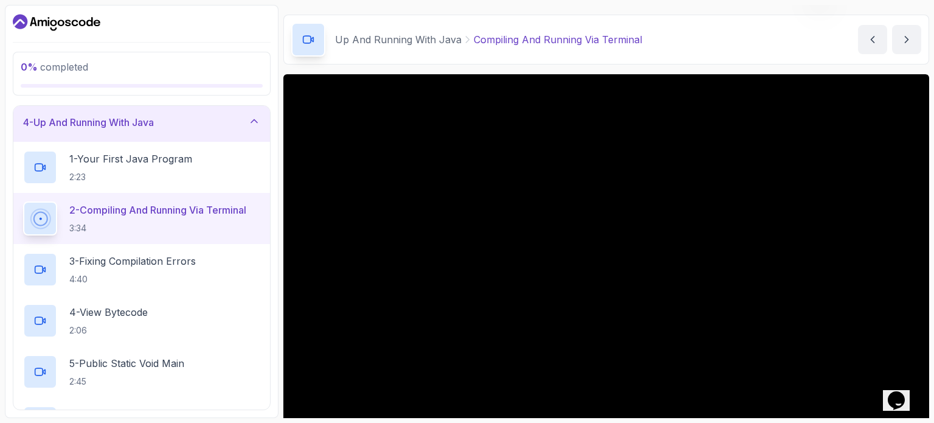
scroll to position [61, 0]
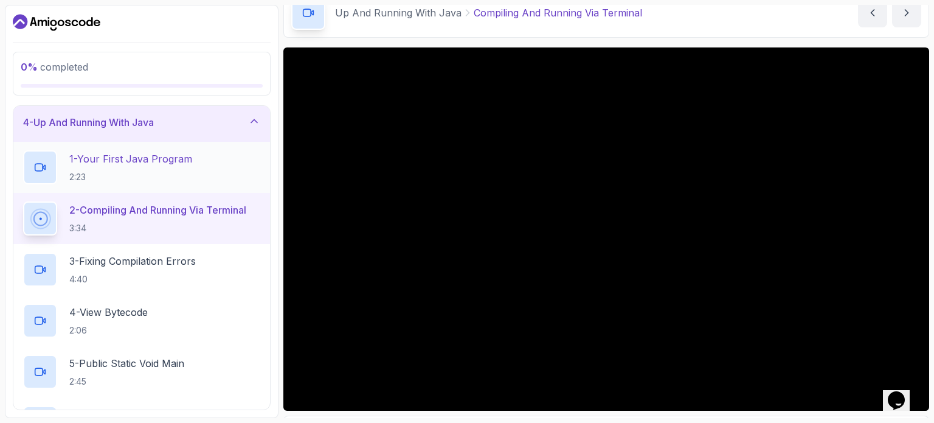
click at [146, 165] on p "1 - Your First Java Program" at bounding box center [130, 158] width 123 height 15
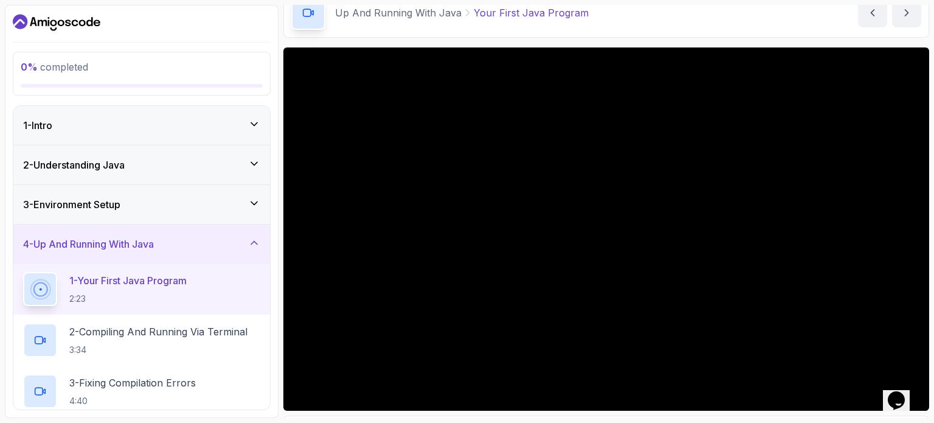
click at [64, 248] on h3 "4 - Up And Running With Java" at bounding box center [88, 244] width 131 height 15
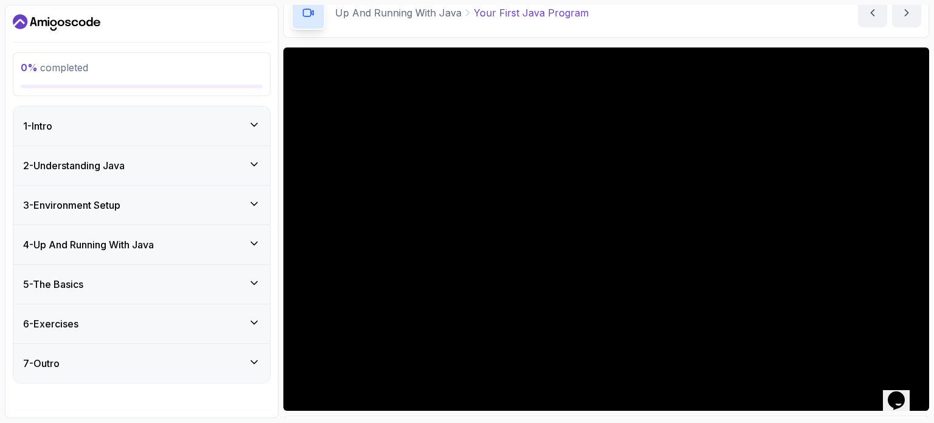
click at [120, 198] on h3 "3 - Environment Setup" at bounding box center [71, 205] width 97 height 15
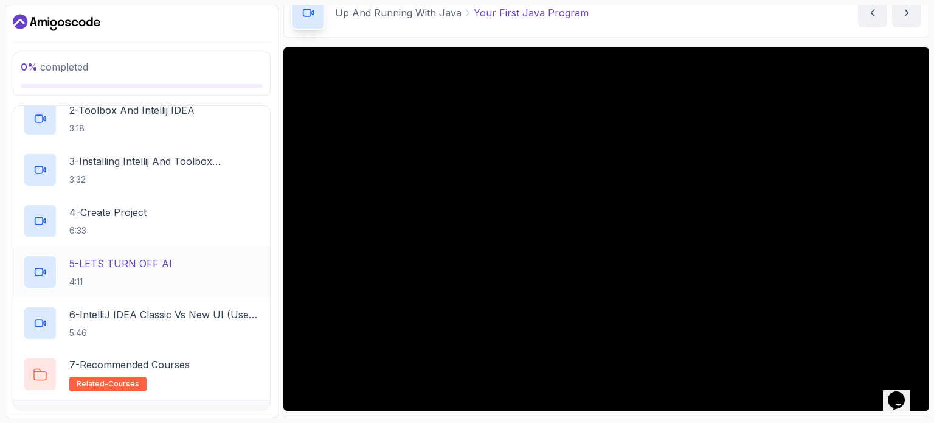
scroll to position [182, 0]
click at [154, 199] on div "4 - Create Project 6:33" at bounding box center [141, 220] width 257 height 51
click at [131, 216] on p "4 - Create Project" at bounding box center [107, 211] width 77 height 15
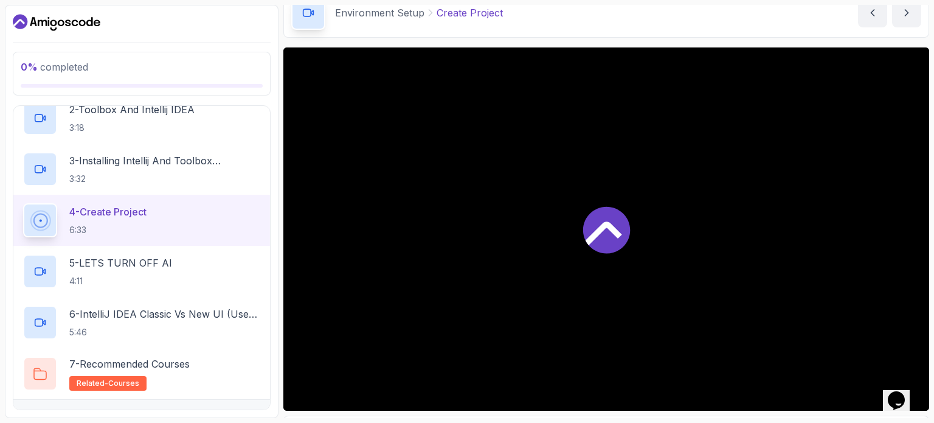
click at [131, 216] on p "4 - Create Project" at bounding box center [107, 211] width 77 height 15
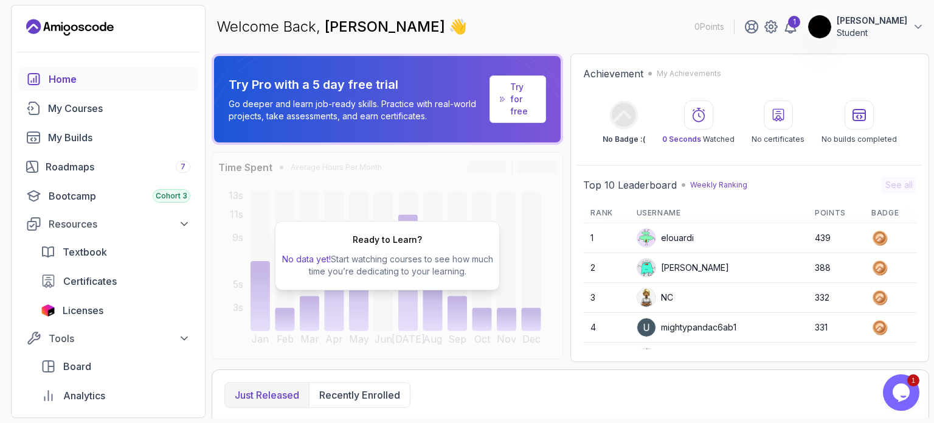
click at [545, 383] on div "Just released Recently enrolled" at bounding box center [570, 395] width 692 height 26
click at [95, 314] on span "Licenses" at bounding box center [83, 310] width 41 height 15
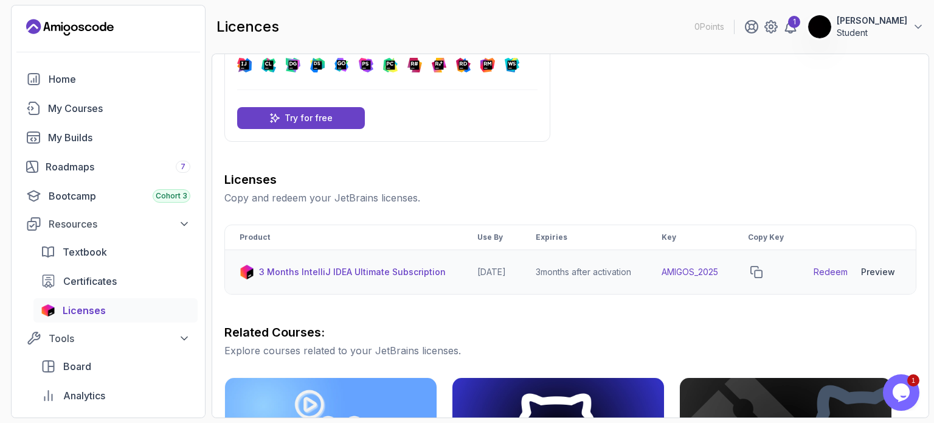
scroll to position [61, 0]
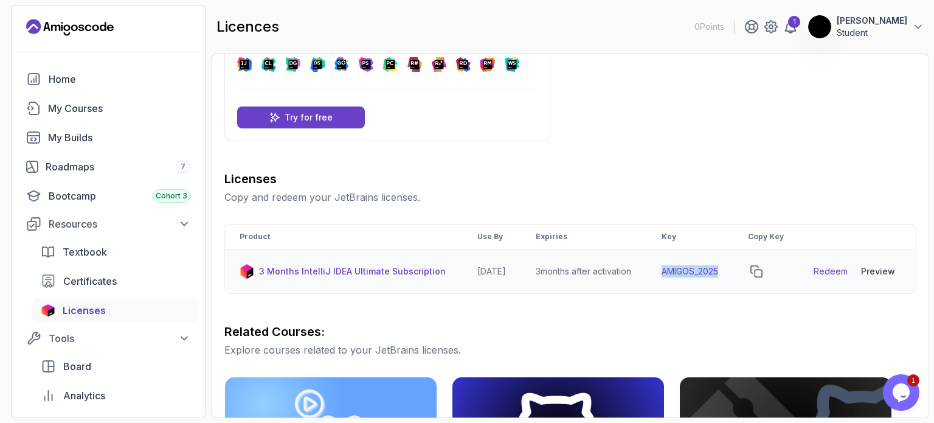
drag, startPoint x: 673, startPoint y: 285, endPoint x: 738, endPoint y: 277, distance: 65.6
click at [734, 277] on td "AMIGOS_2025" at bounding box center [690, 271] width 86 height 44
click at [763, 277] on icon "copy-button" at bounding box center [757, 271] width 12 height 12
click at [845, 277] on link "Redeem" at bounding box center [831, 271] width 34 height 12
click at [678, 121] on div "6 Month Ultimate License Pro Feature Get a personal-use license for 6 months of…" at bounding box center [570, 372] width 692 height 735
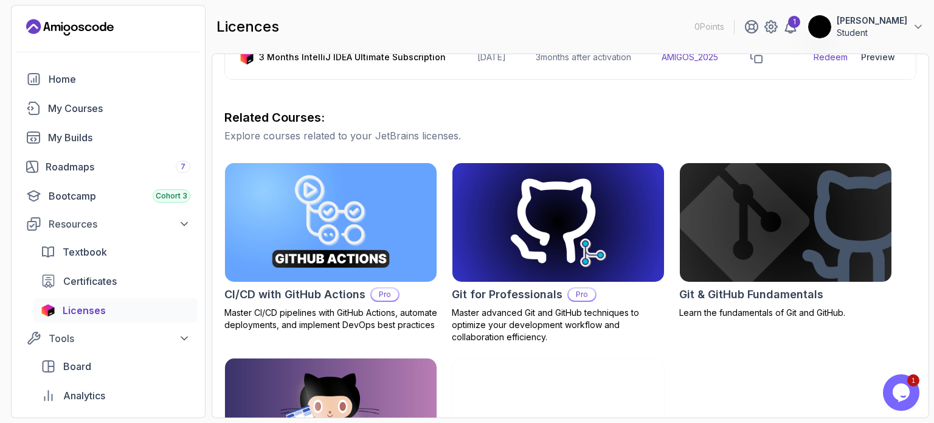
scroll to position [304, 0]
